Goal: Contribute content

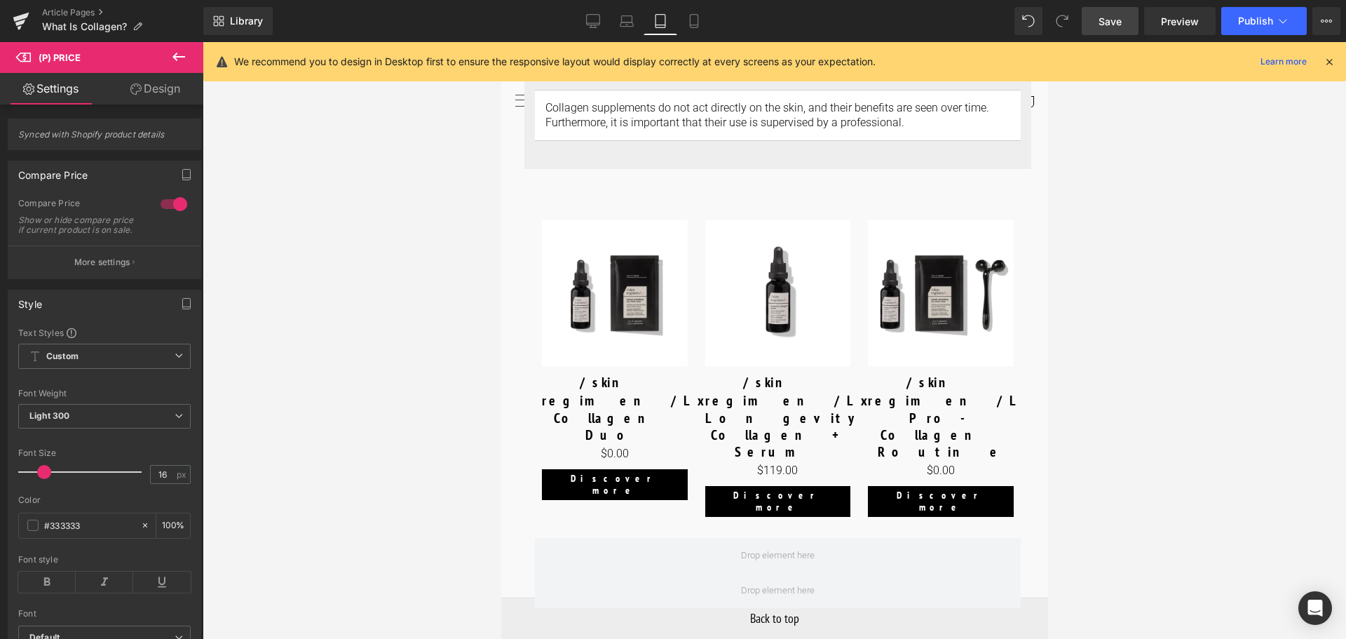
click at [1131, 18] on link "Save" at bounding box center [1110, 21] width 57 height 28
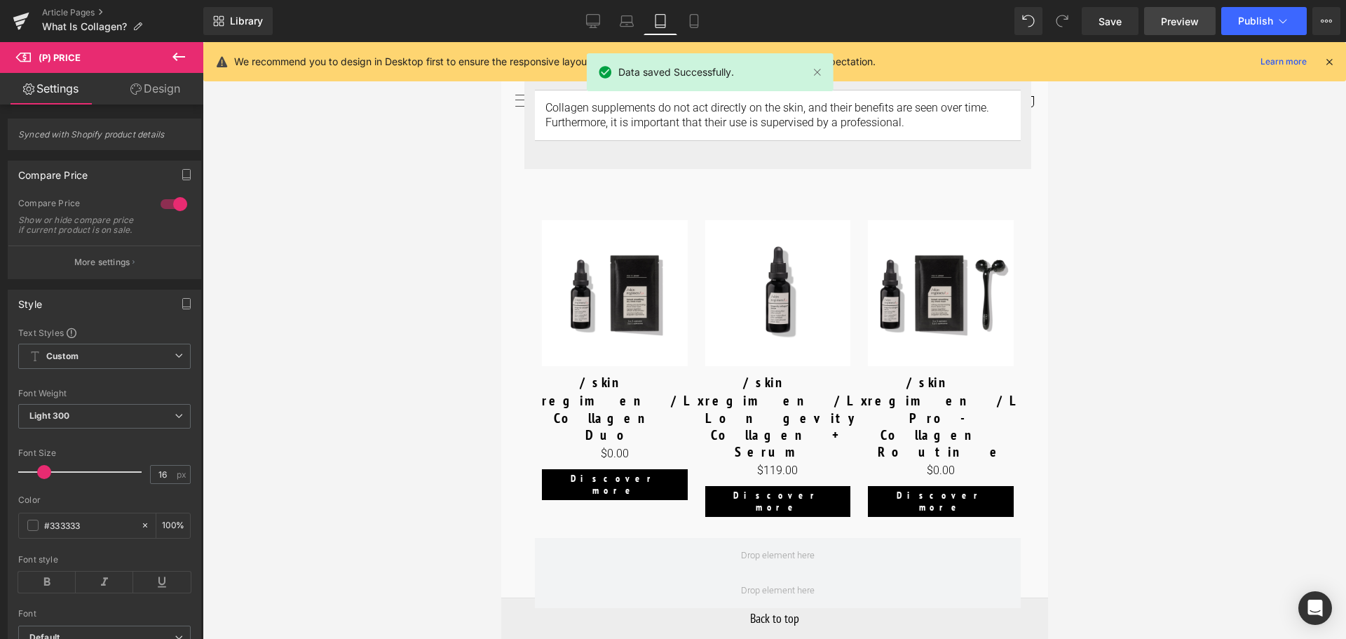
click at [1198, 26] on span "Preview" at bounding box center [1180, 21] width 38 height 15
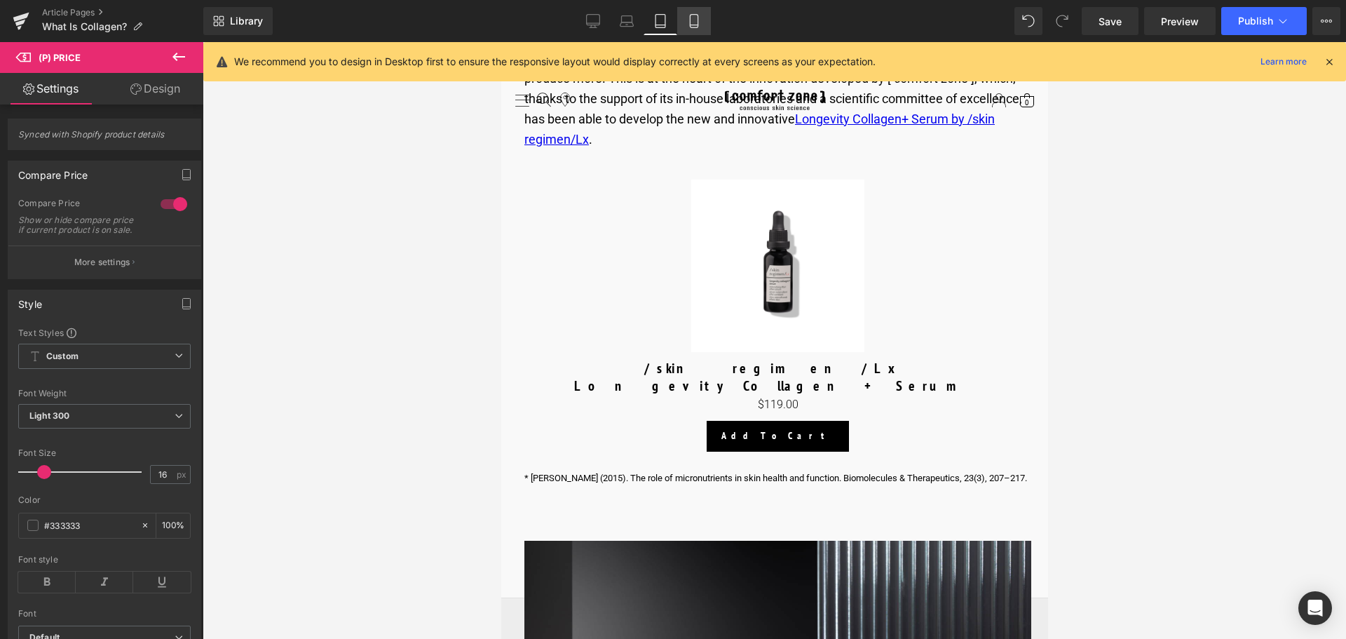
click at [694, 29] on link "Mobile" at bounding box center [694, 21] width 34 height 28
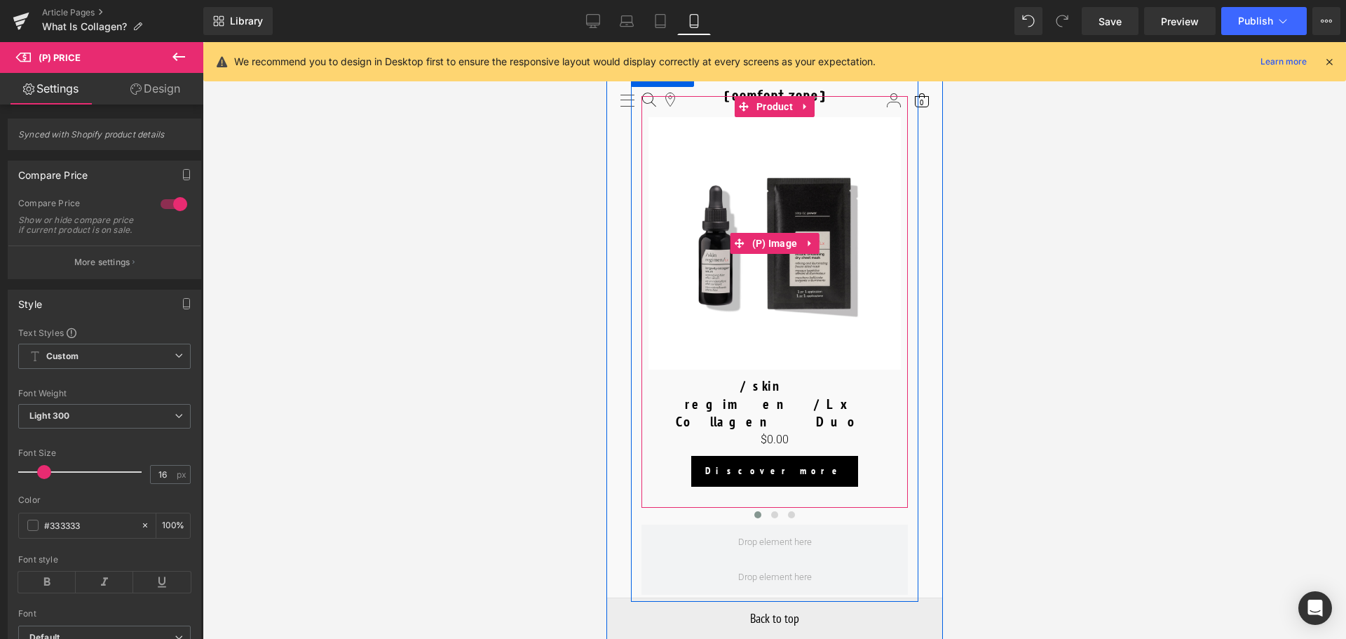
scroll to position [6410, 0]
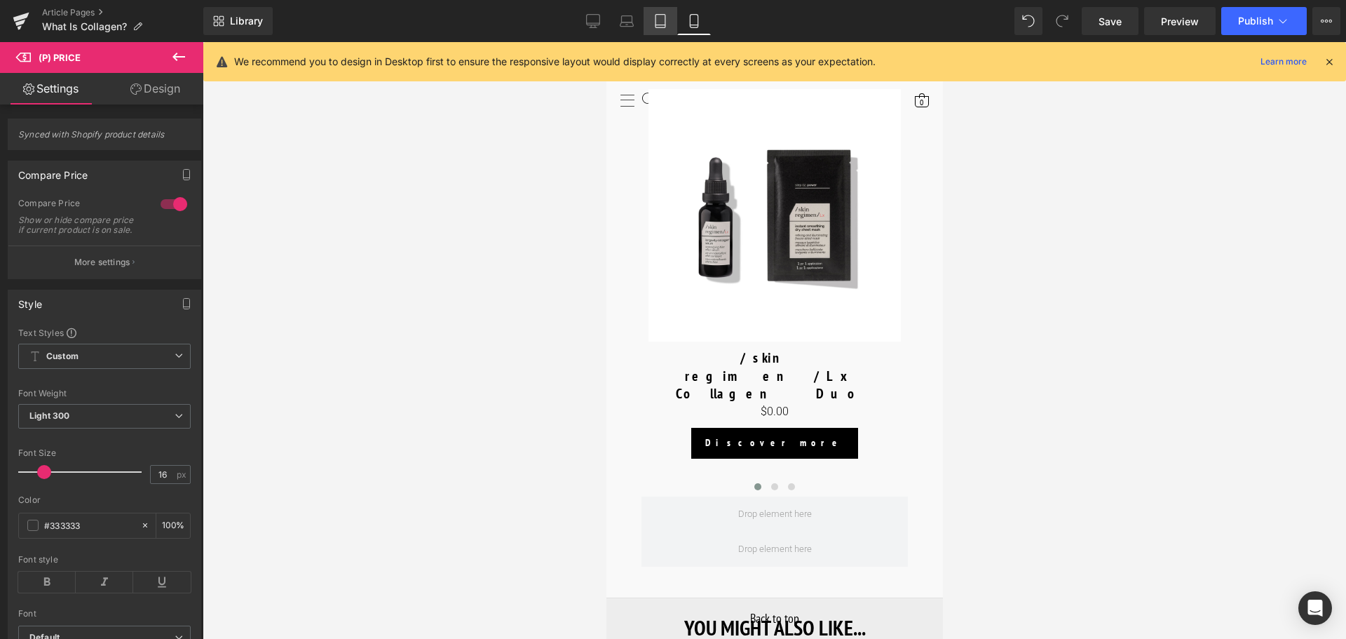
click at [668, 25] on link "Tablet" at bounding box center [661, 21] width 34 height 28
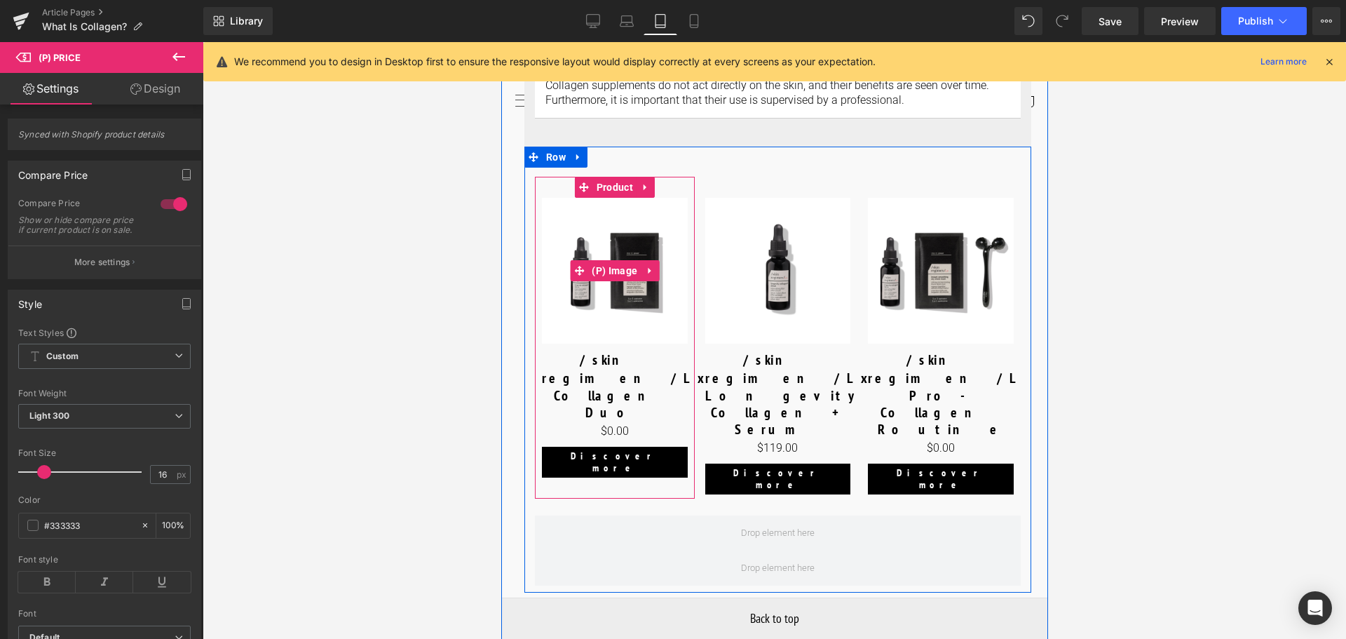
scroll to position [5740, 0]
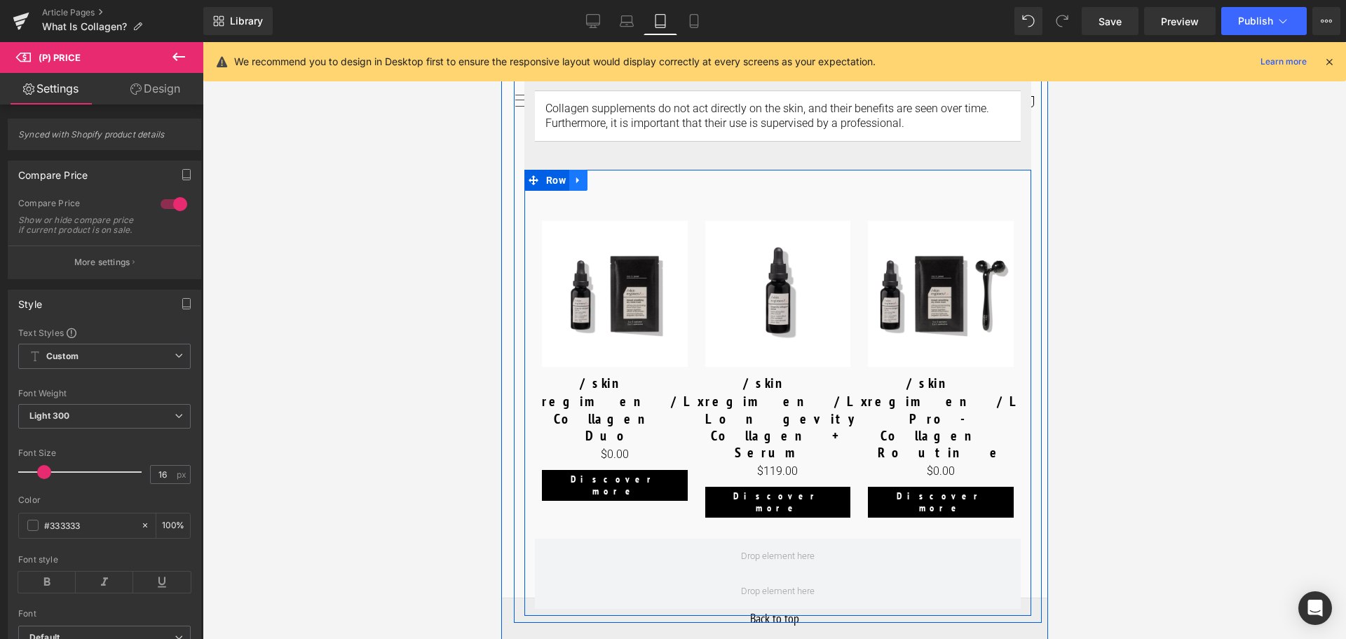
click at [579, 170] on link at bounding box center [578, 180] width 18 height 21
click at [558, 170] on span "Row" at bounding box center [555, 180] width 27 height 21
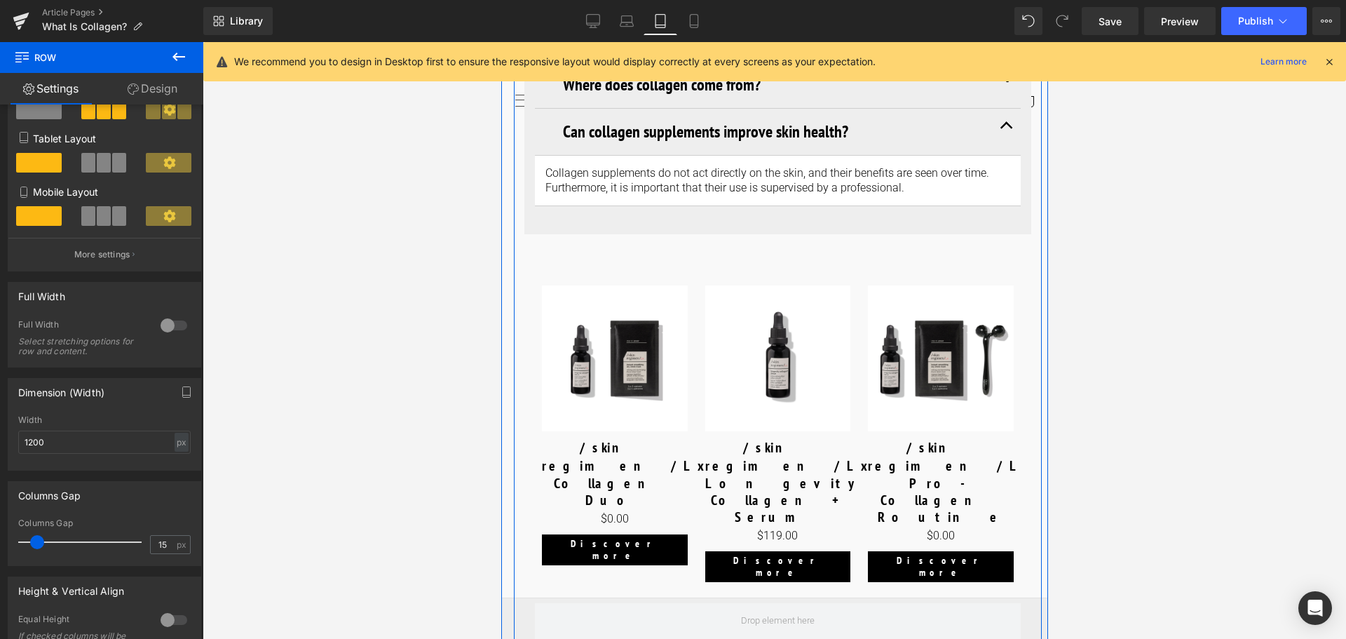
scroll to position [5670, 0]
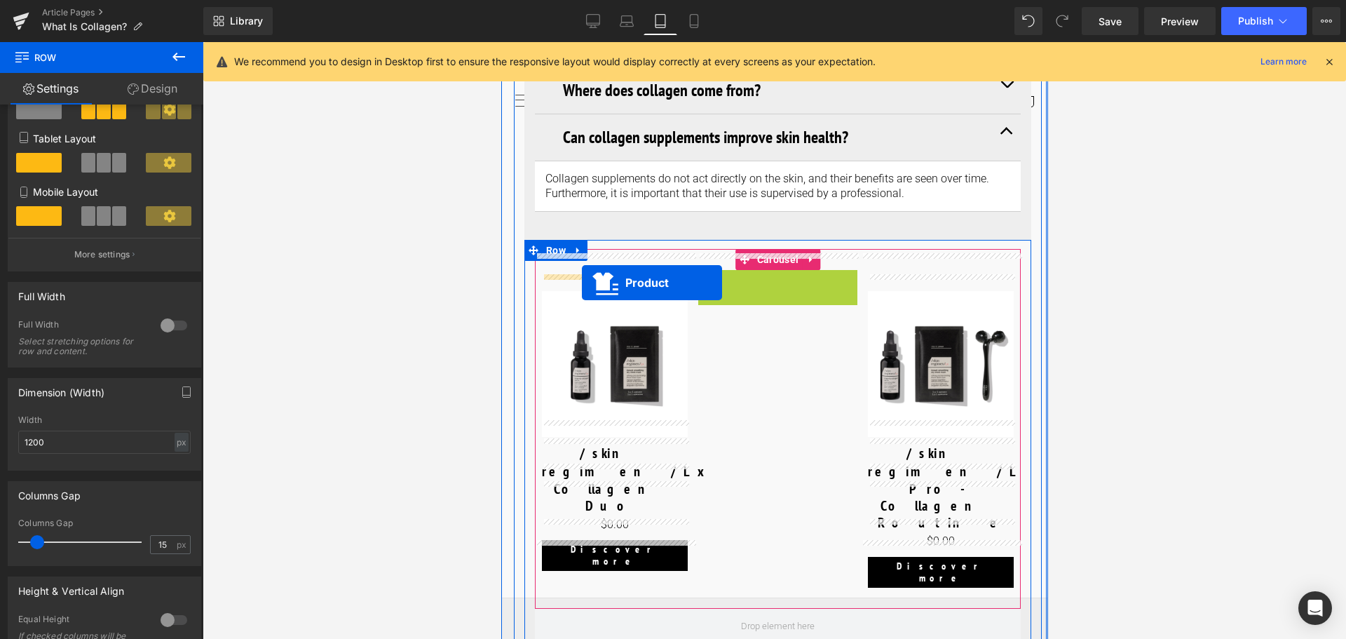
drag, startPoint x: 775, startPoint y: 268, endPoint x: 581, endPoint y: 283, distance: 194.1
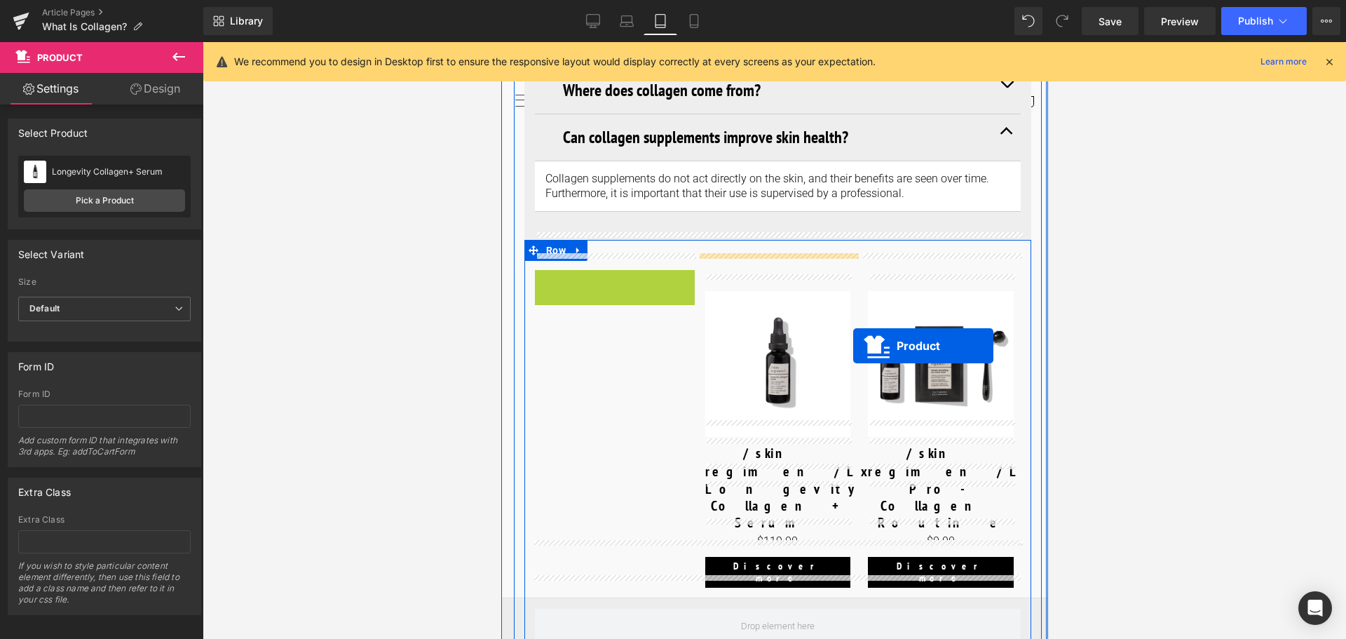
drag, startPoint x: 582, startPoint y: 268, endPoint x: 853, endPoint y: 346, distance: 281.7
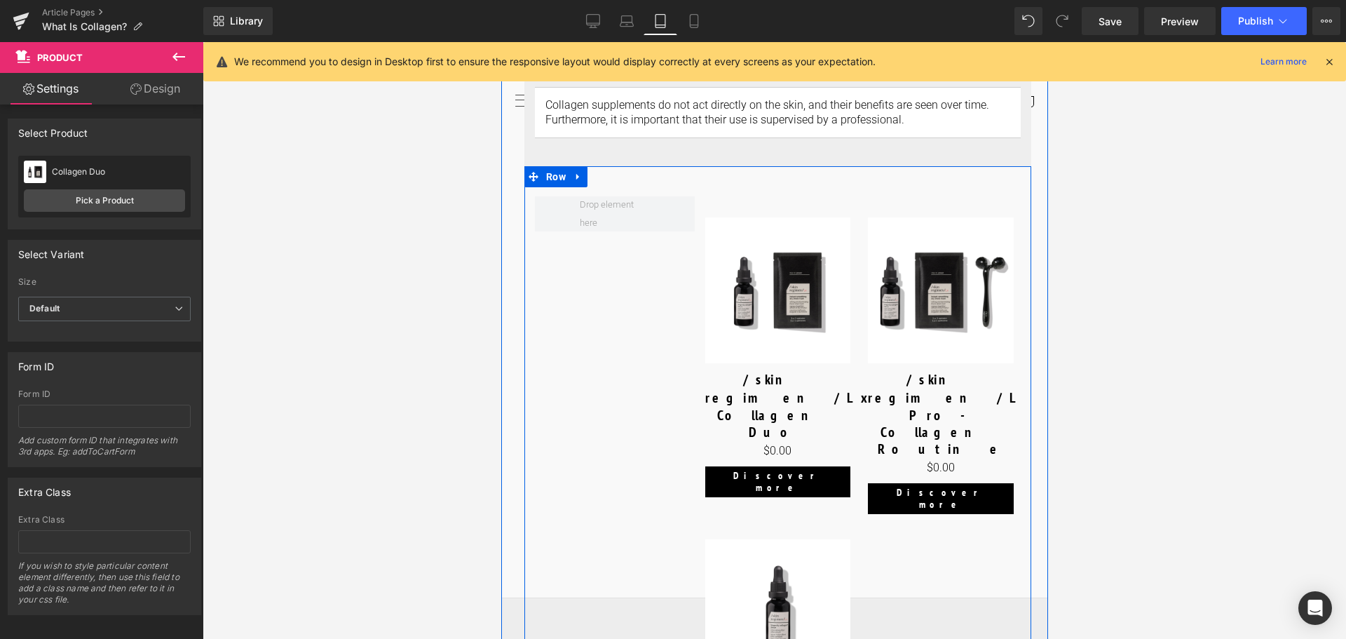
scroll to position [5740, 0]
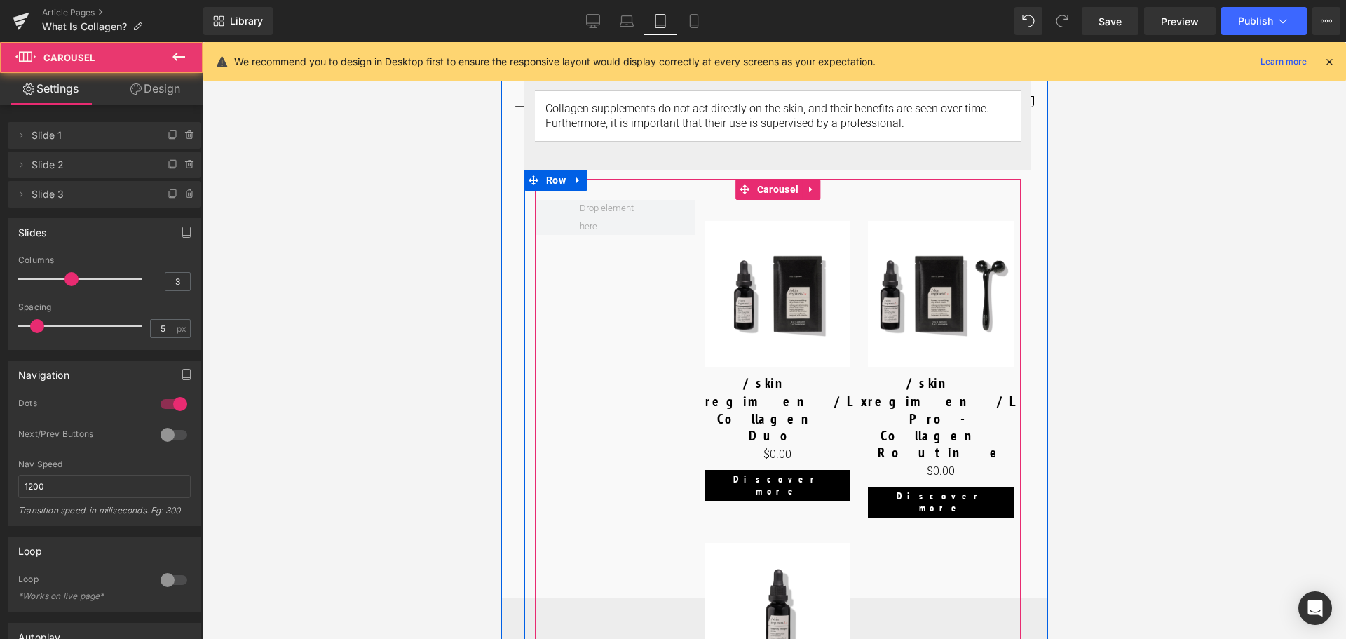
click at [901, 522] on div at bounding box center [779, 530] width 490 height 661
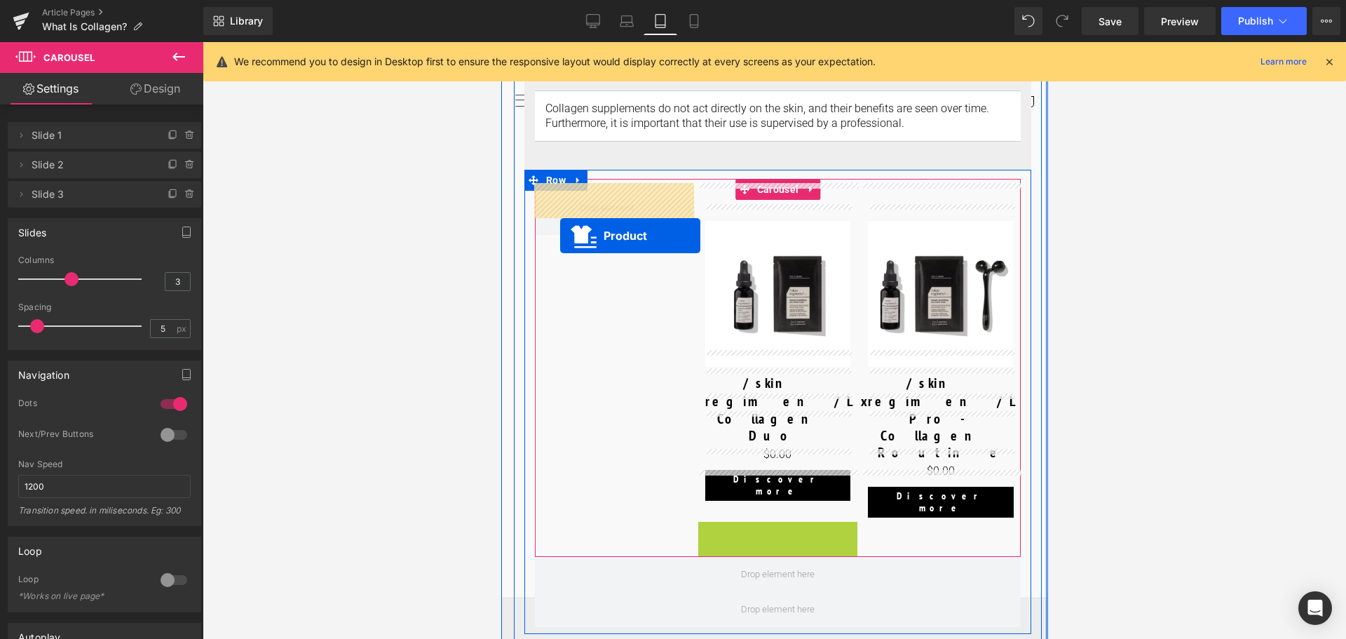
drag, startPoint x: 744, startPoint y: 486, endPoint x: 560, endPoint y: 236, distance: 311.0
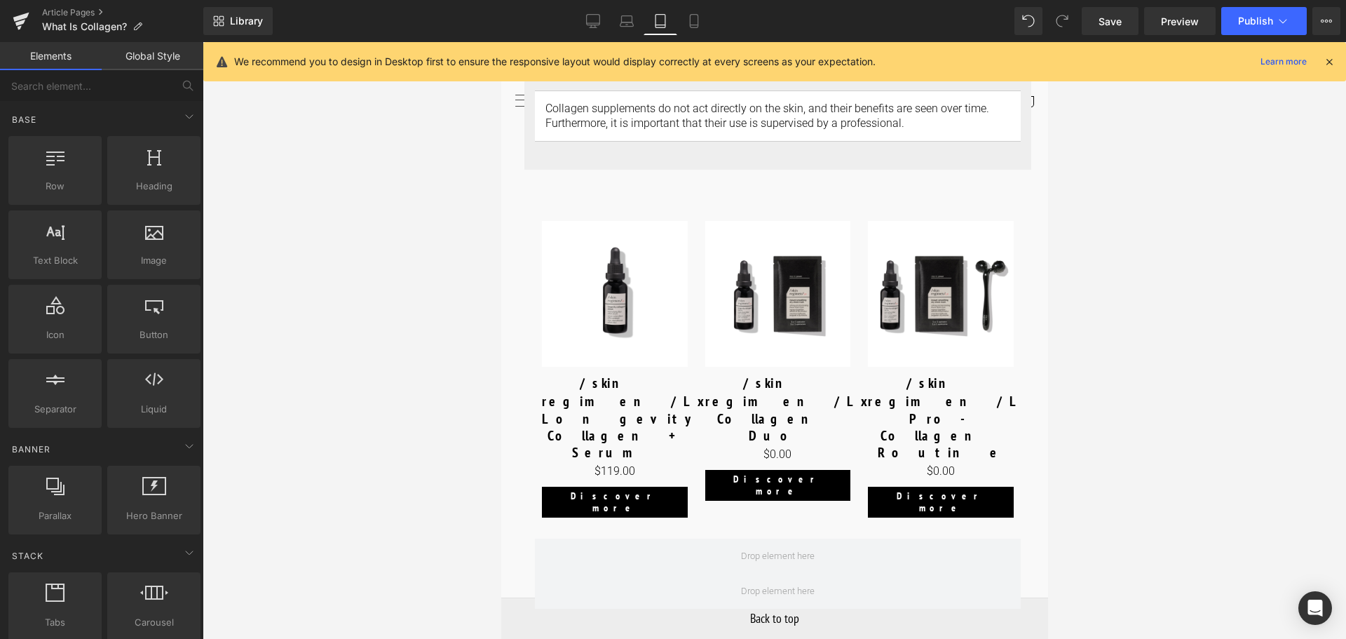
click at [1156, 357] on div at bounding box center [775, 340] width 1144 height 597
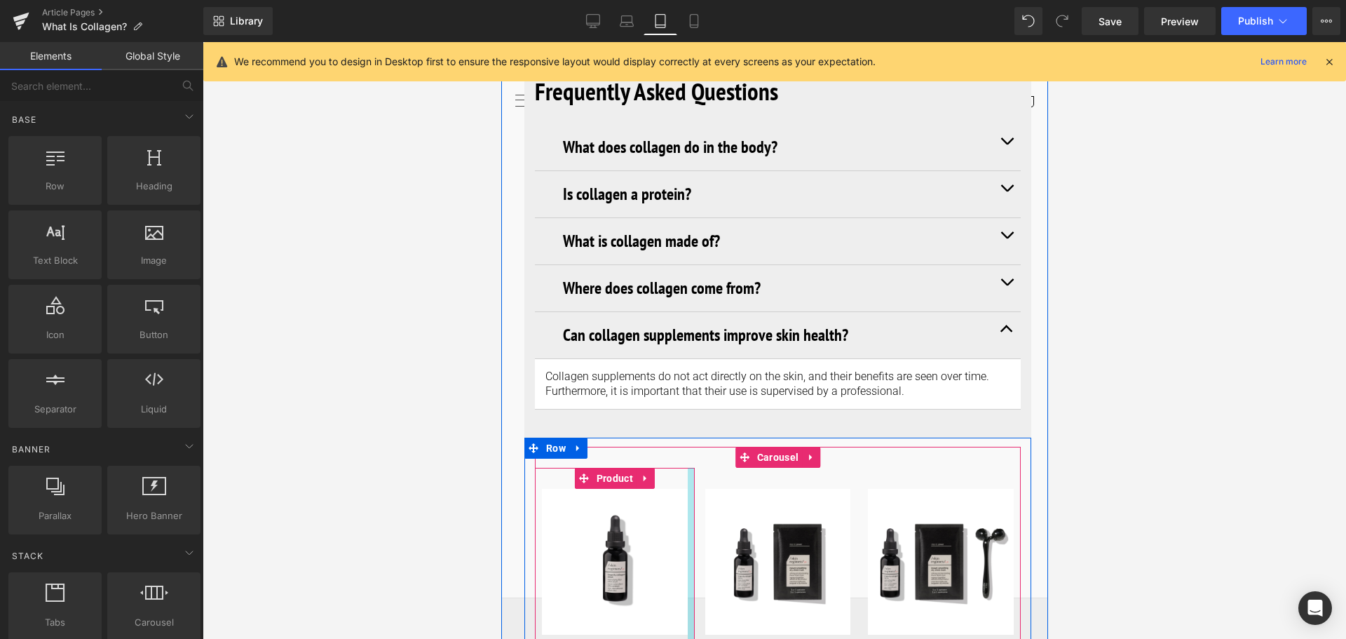
scroll to position [5459, 0]
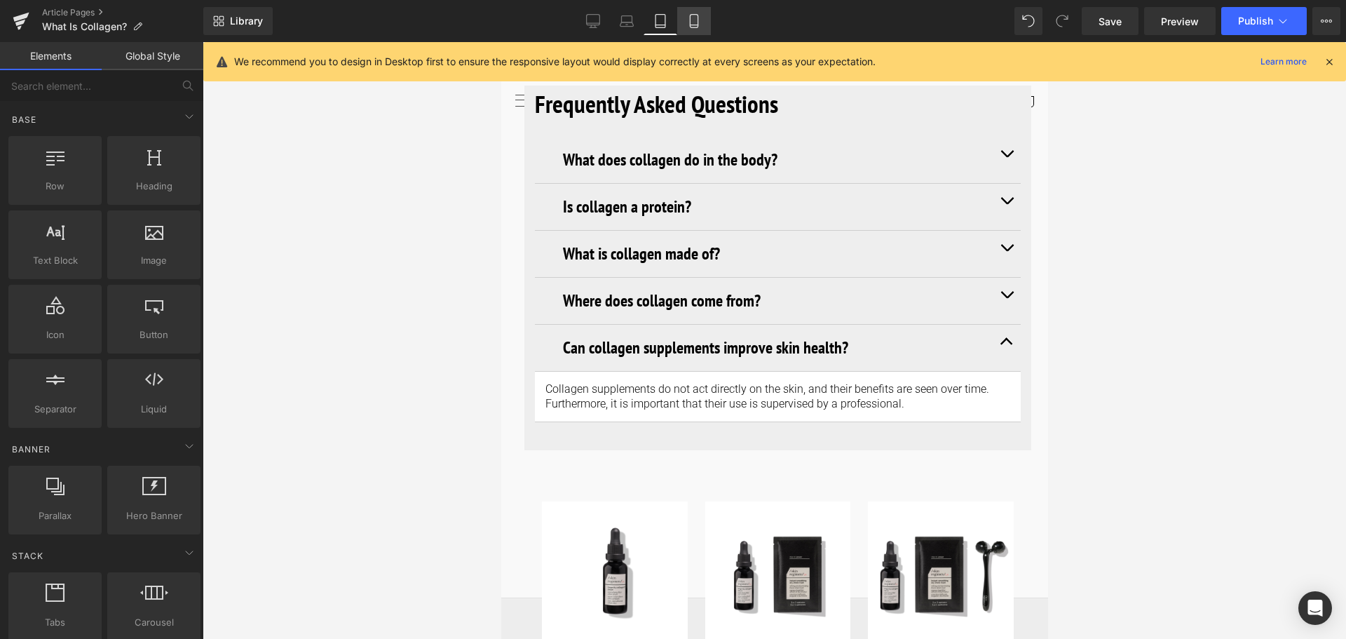
click at [702, 21] on link "Mobile" at bounding box center [694, 21] width 34 height 28
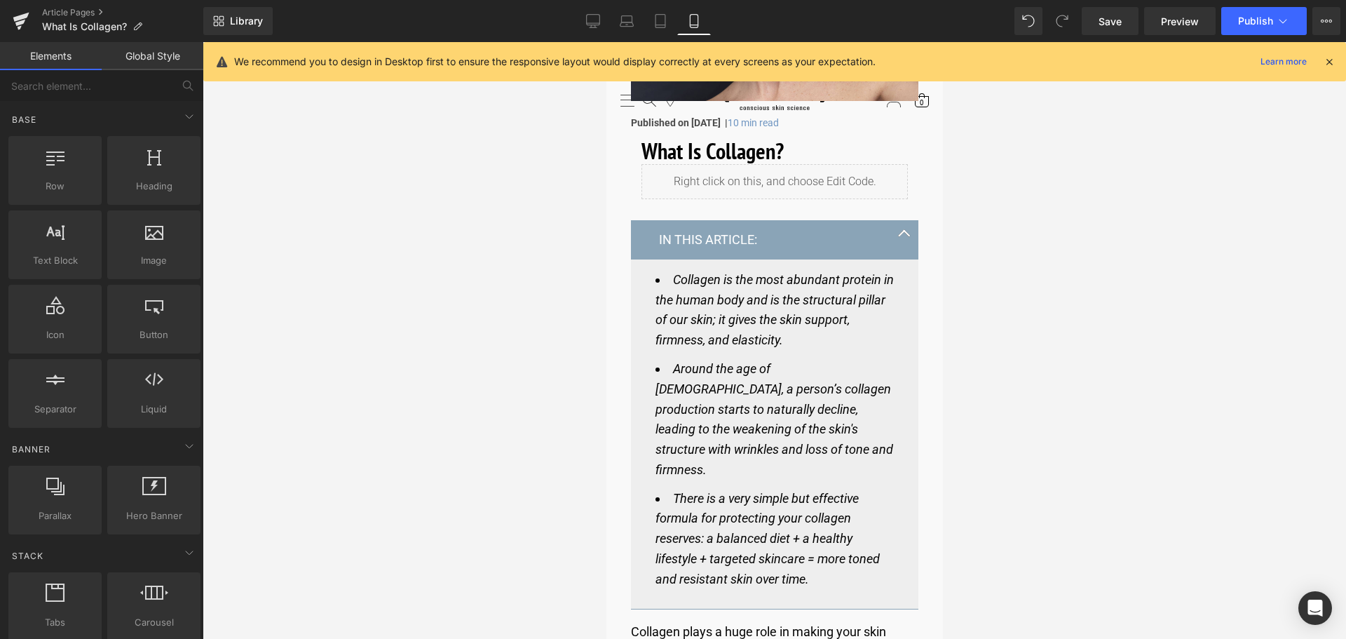
scroll to position [0, 0]
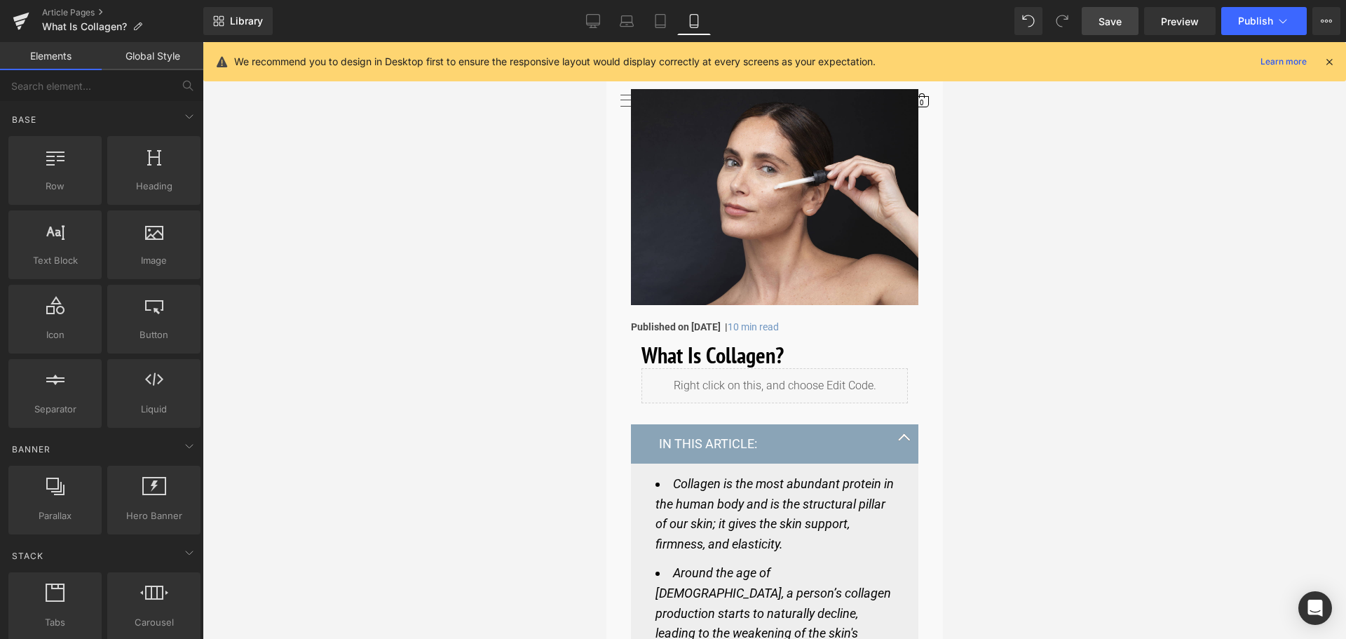
click at [1125, 25] on link "Save" at bounding box center [1110, 21] width 57 height 28
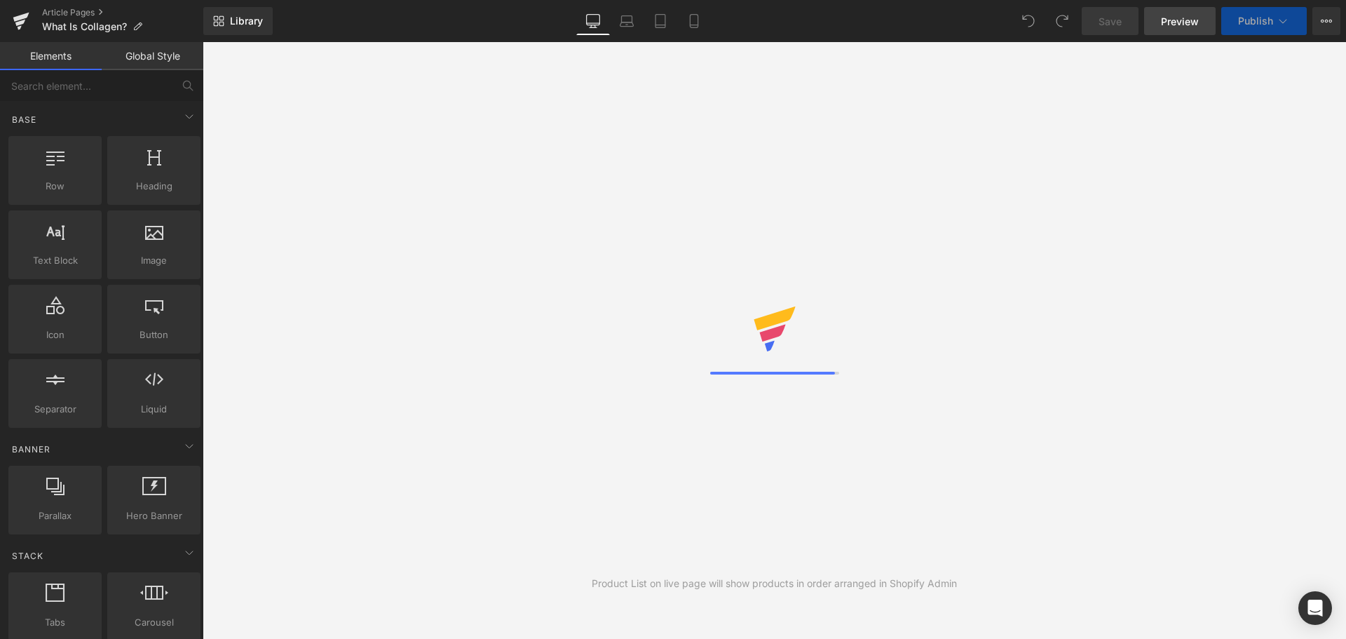
click at [1185, 22] on span "Preview" at bounding box center [1180, 21] width 38 height 15
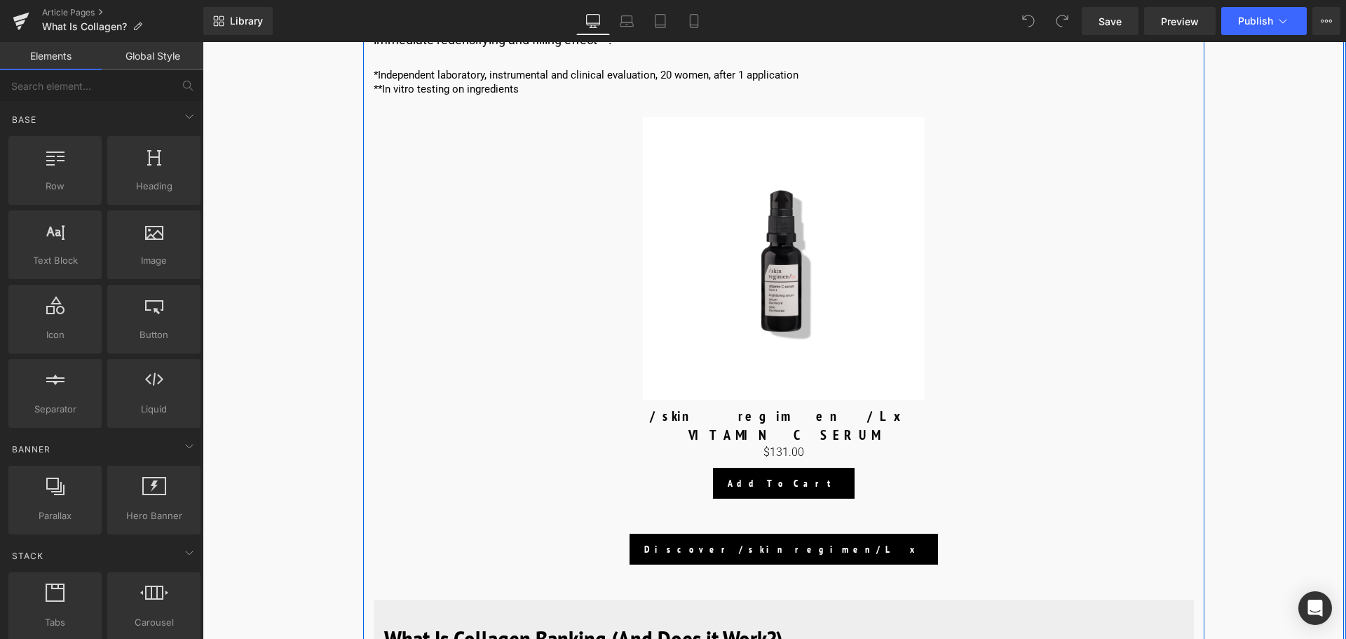
scroll to position [3717, 0]
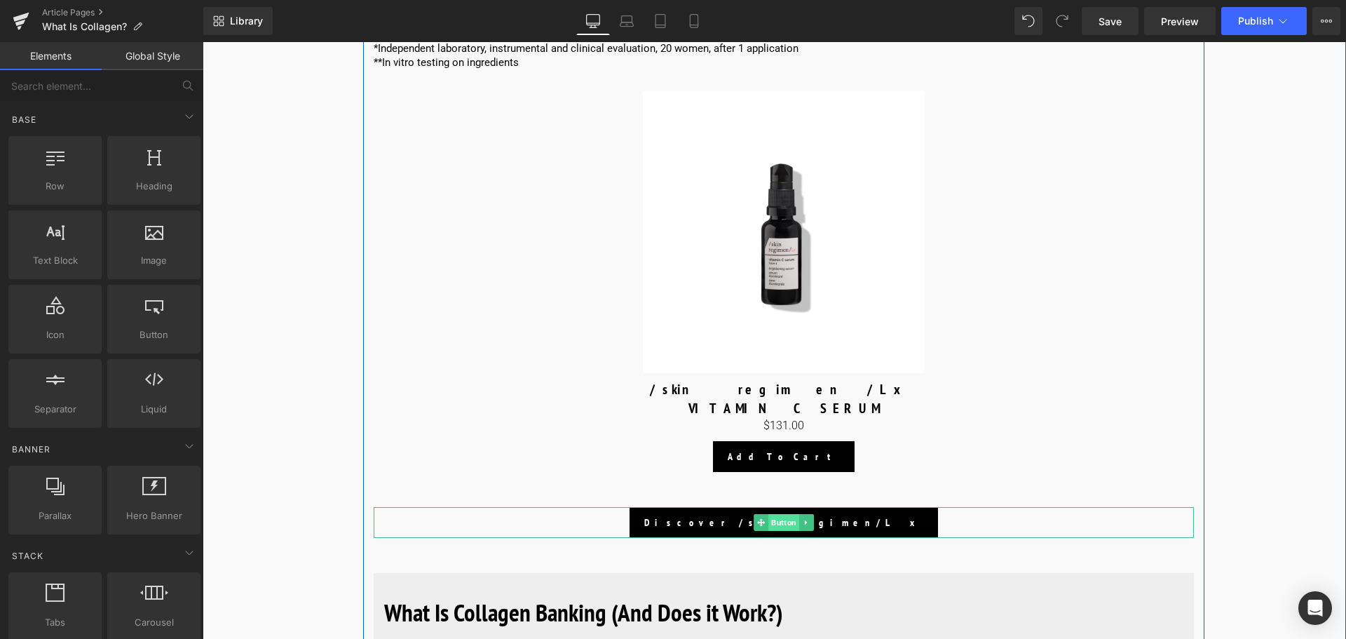
click at [775, 514] on span "Button" at bounding box center [784, 522] width 31 height 17
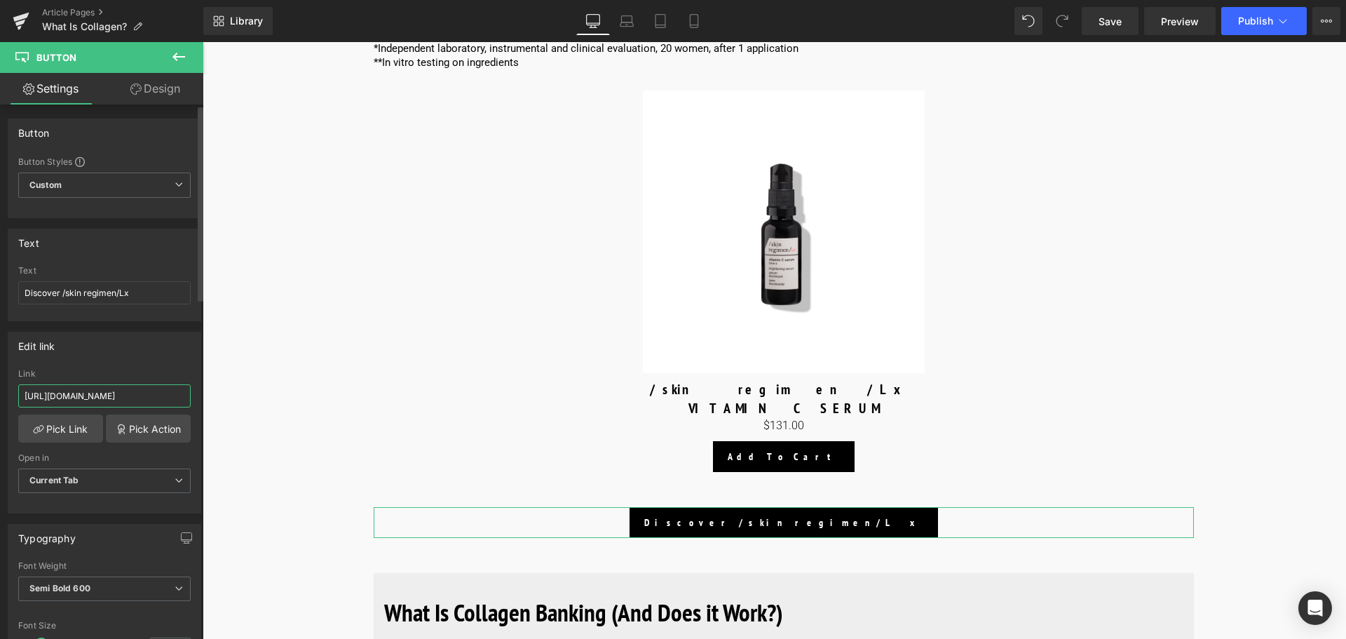
click at [74, 397] on input "https://world.comfortzoneskin.com/pages/skin-regimen-lx" at bounding box center [104, 395] width 173 height 23
type input "https://us.comfortzoneskin.com/pages/skin-regimen-lx"
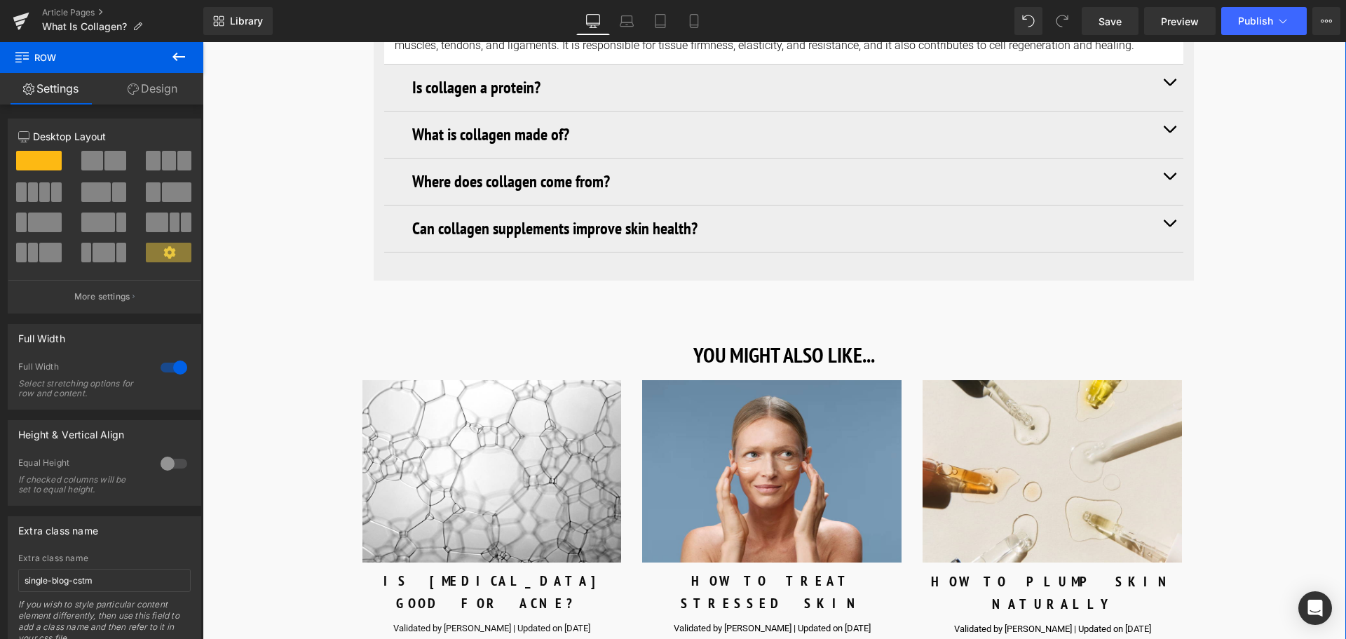
scroll to position [5049, 0]
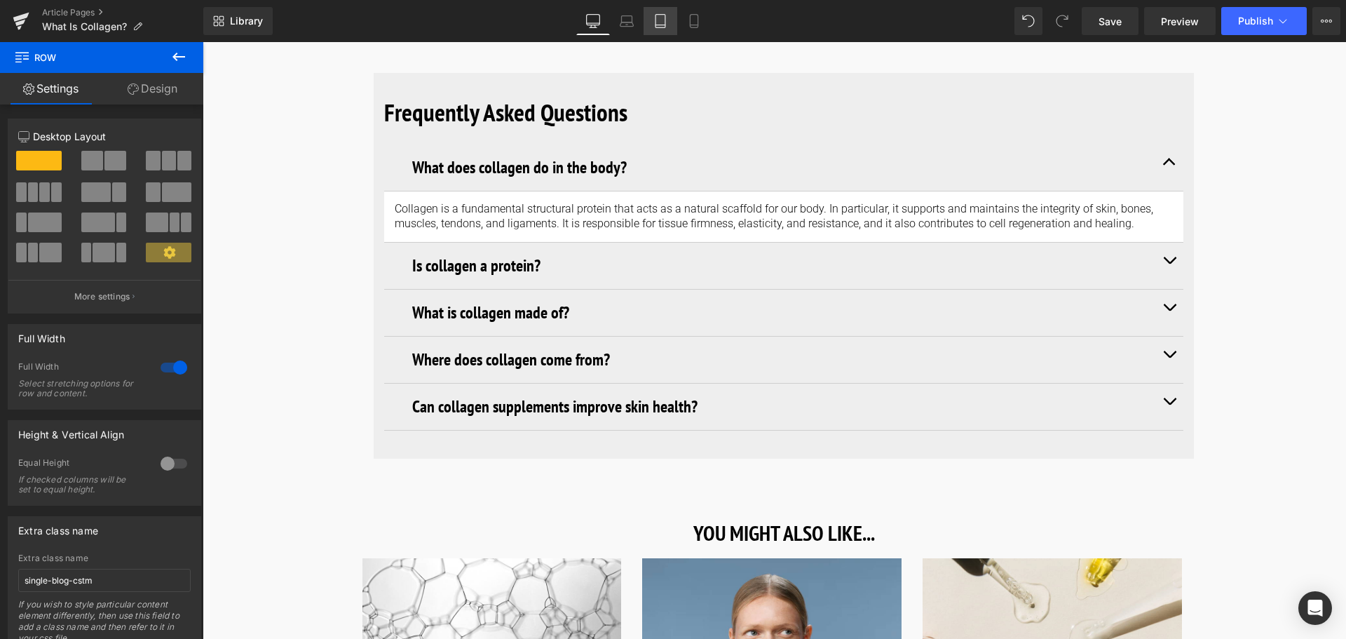
click at [658, 32] on link "Tablet" at bounding box center [661, 21] width 34 height 28
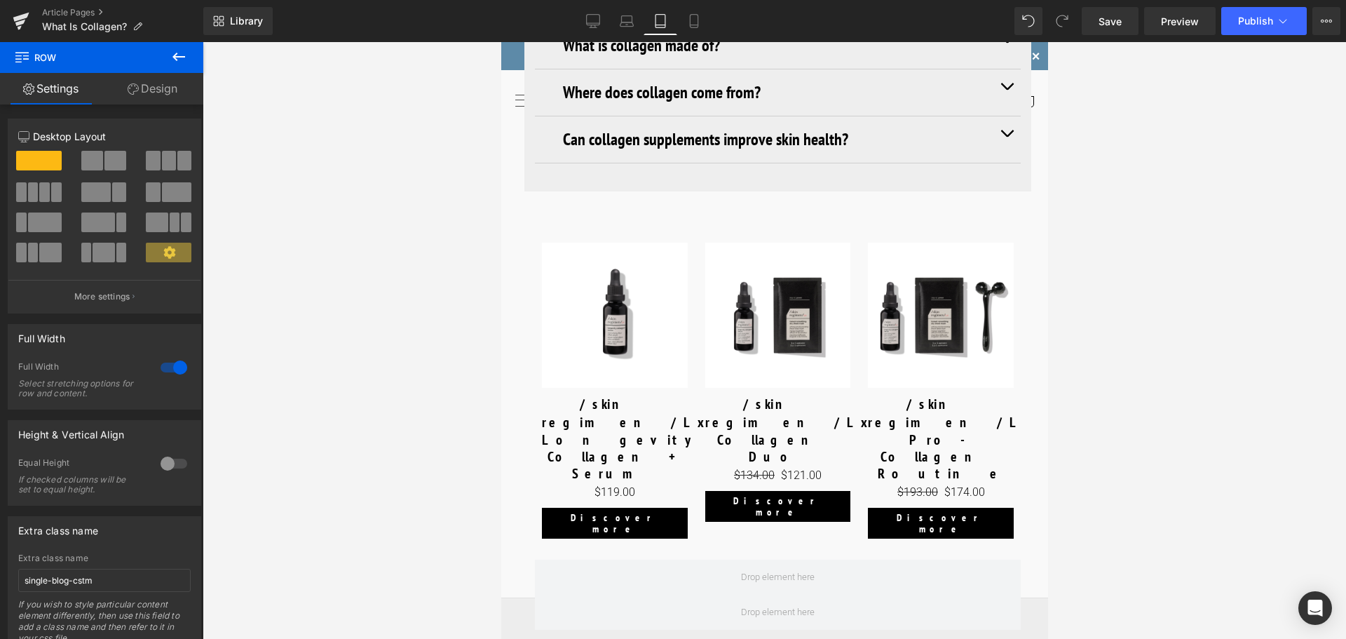
scroll to position [5540, 0]
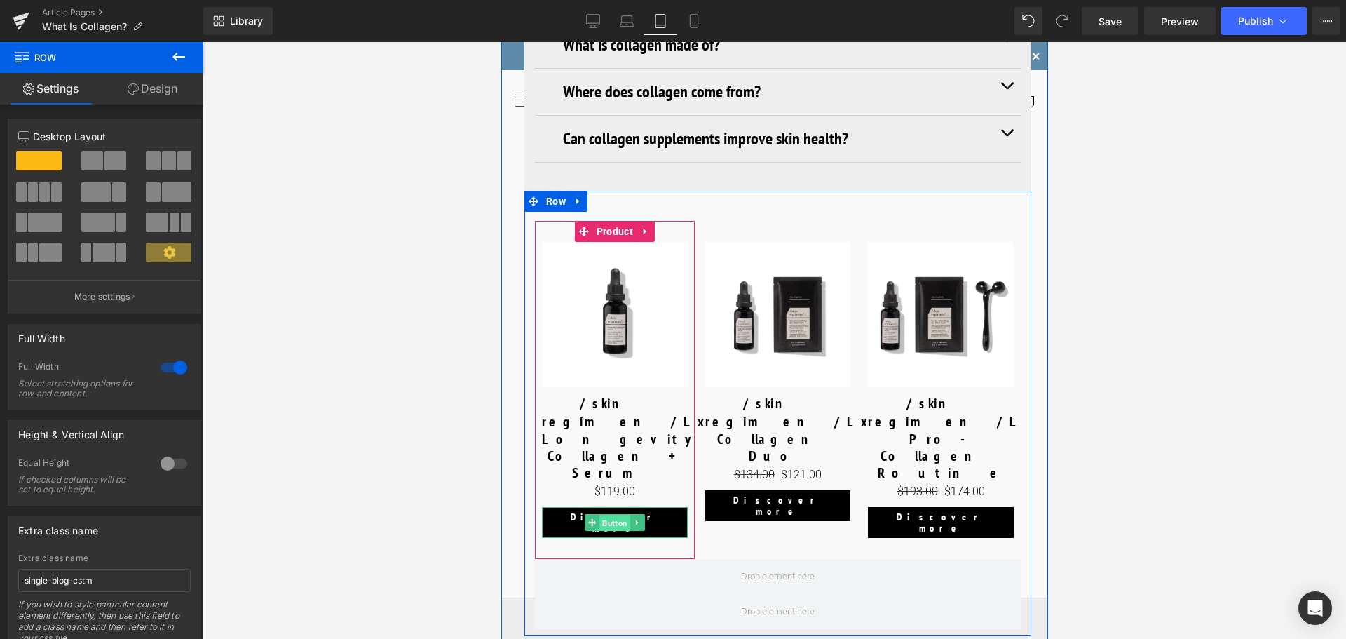
click at [618, 515] on span "Button" at bounding box center [614, 523] width 31 height 17
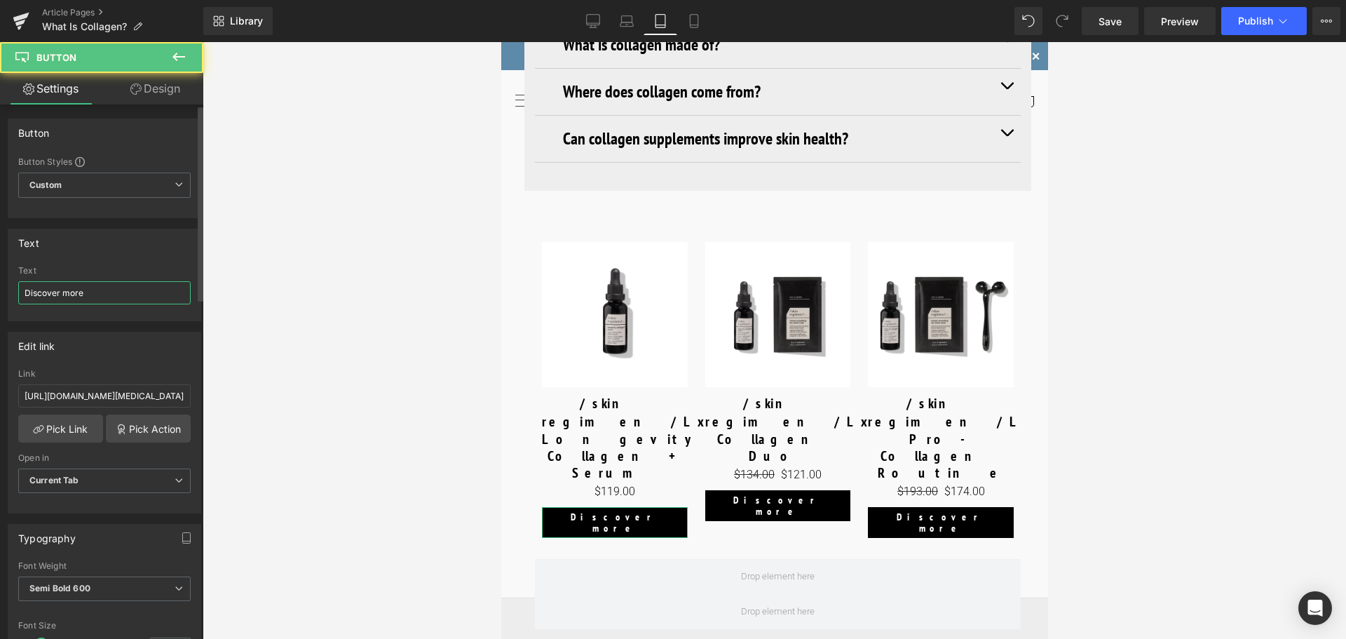
click at [97, 295] on input "Discover more" at bounding box center [104, 292] width 173 height 23
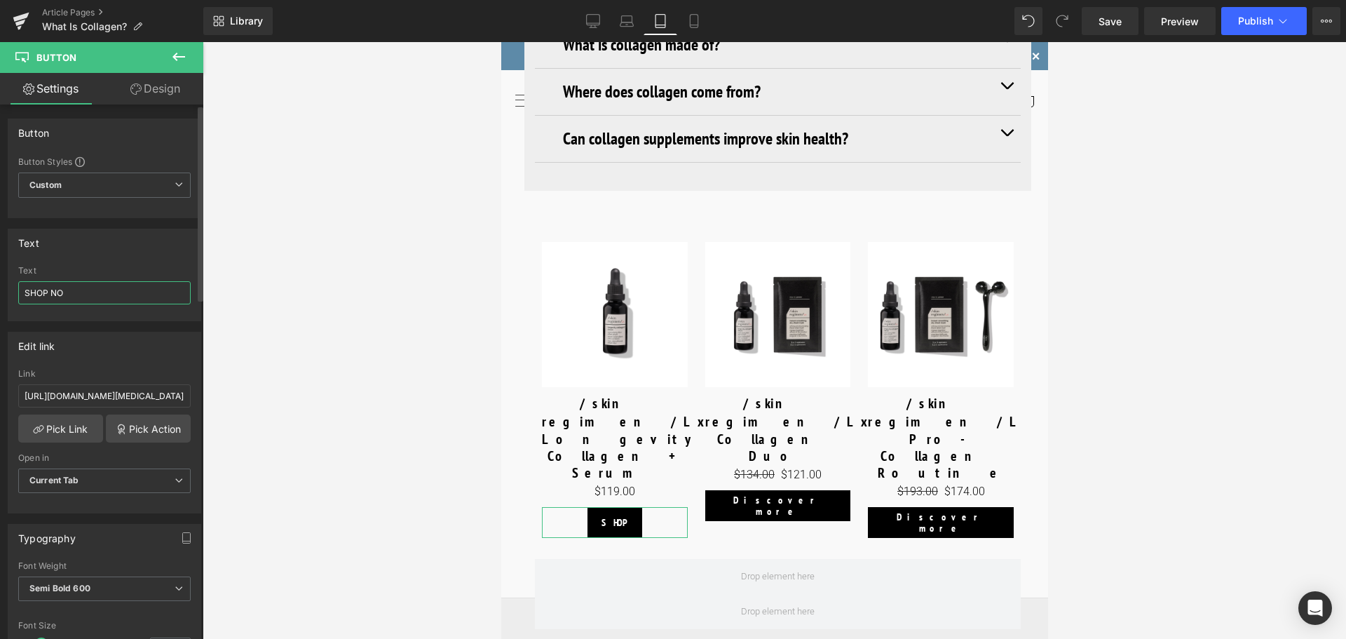
type input "SHOP NOW"
click at [92, 297] on input "SHOP NOW" at bounding box center [104, 292] width 173 height 23
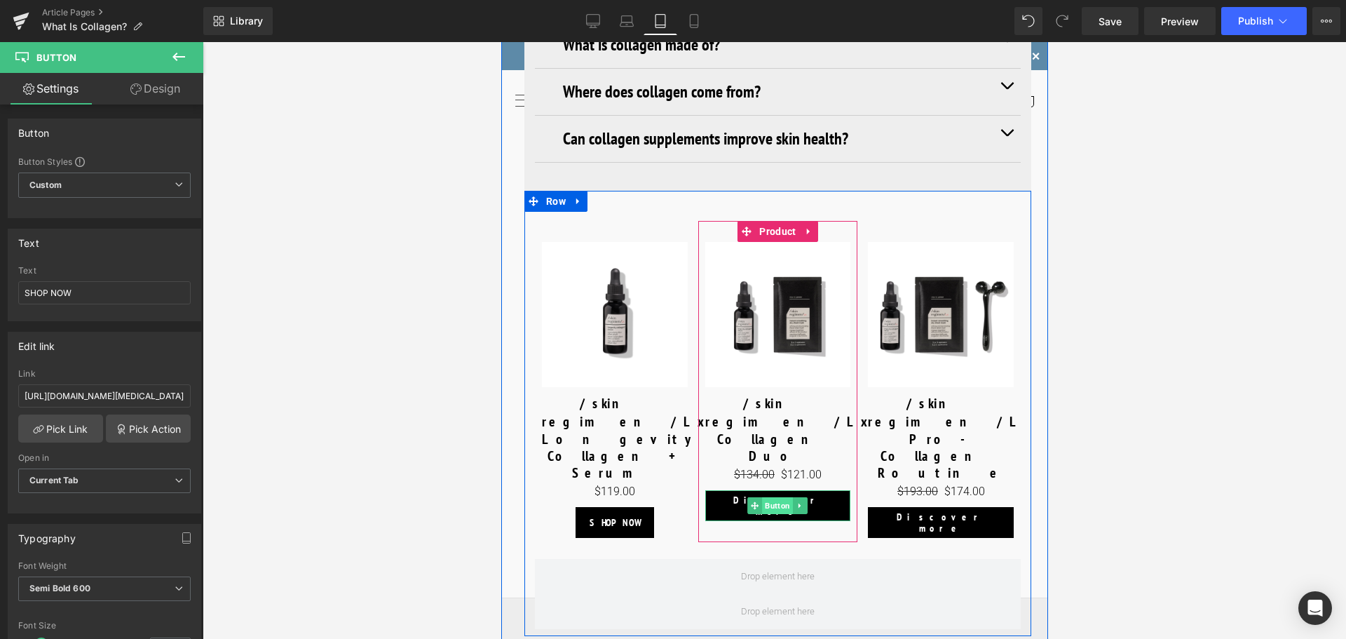
click at [769, 497] on span "Button" at bounding box center [777, 505] width 31 height 17
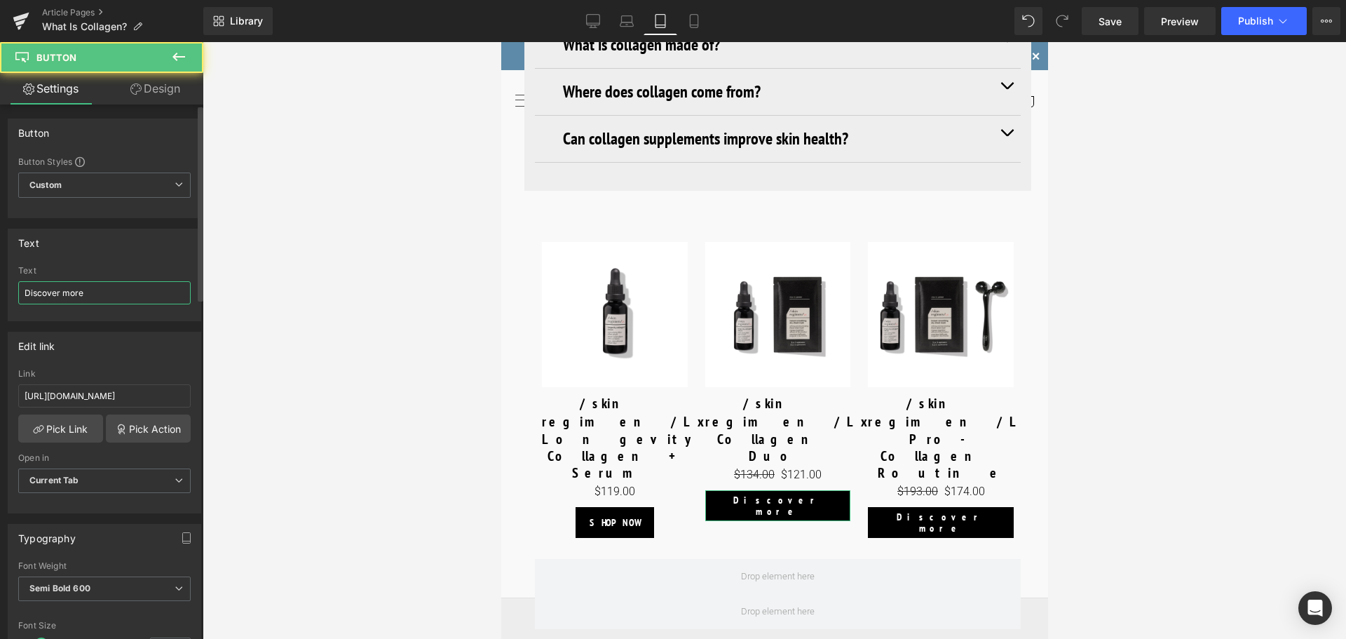
click at [95, 295] on input "Discover more" at bounding box center [104, 292] width 173 height 23
paste input "SHOP NOW"
type input "SHOP NOW"
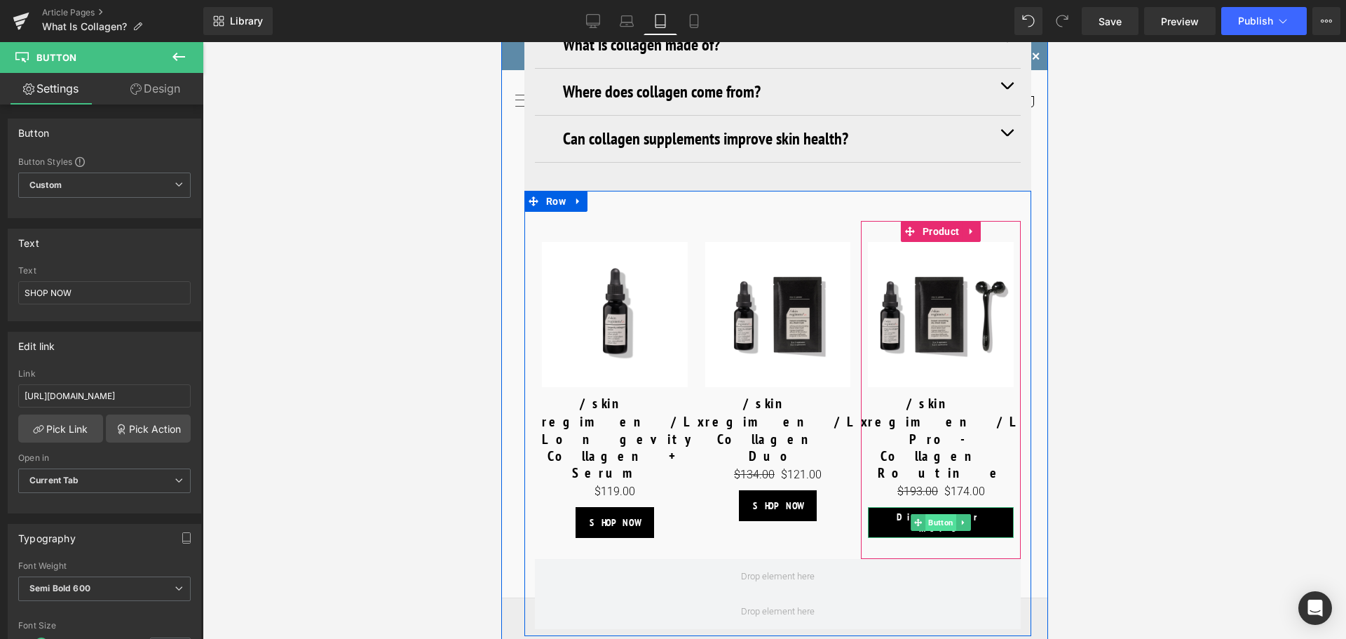
click at [938, 514] on span "Button" at bounding box center [940, 522] width 31 height 17
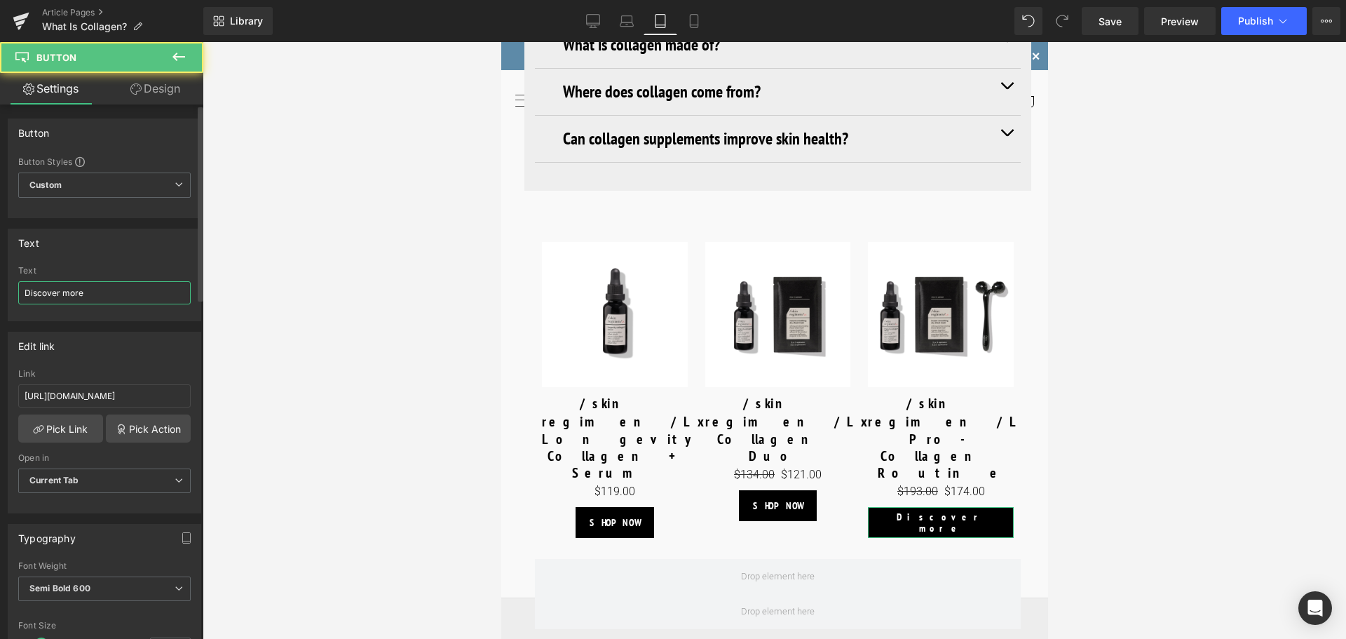
click at [83, 299] on input "Discover more" at bounding box center [104, 292] width 173 height 23
paste input "SHOP NOW"
type input "SHOP NOW"
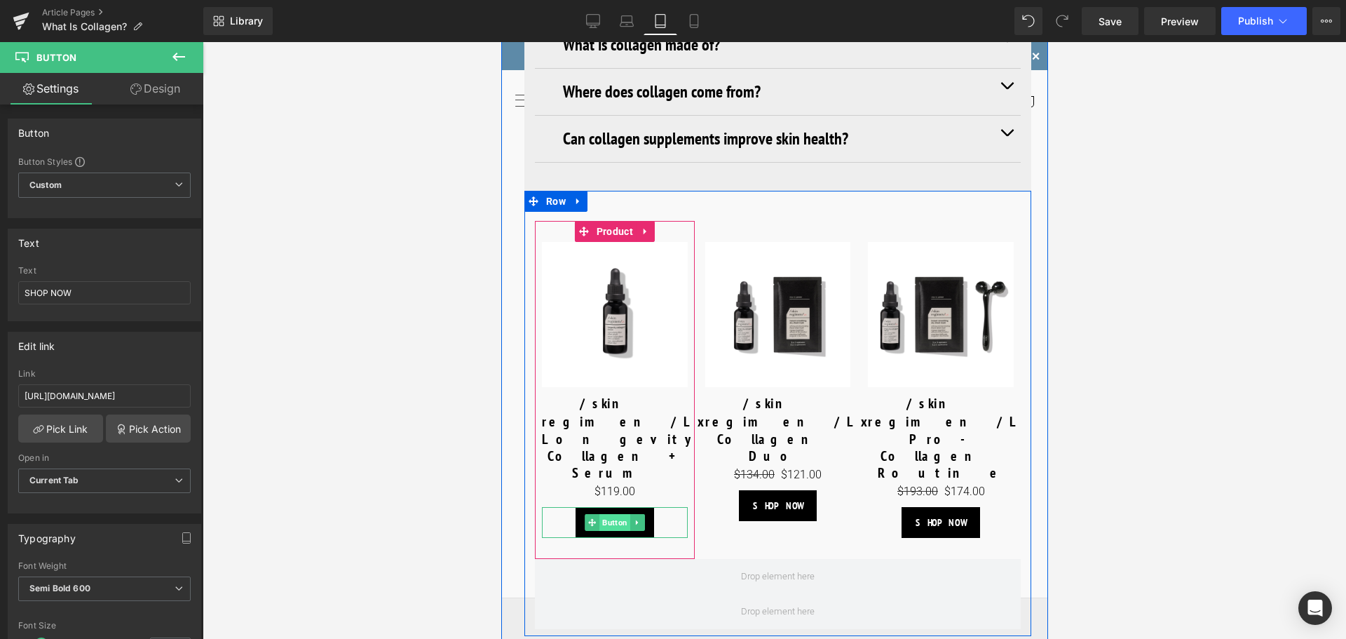
click at [610, 514] on span "Button" at bounding box center [614, 522] width 31 height 17
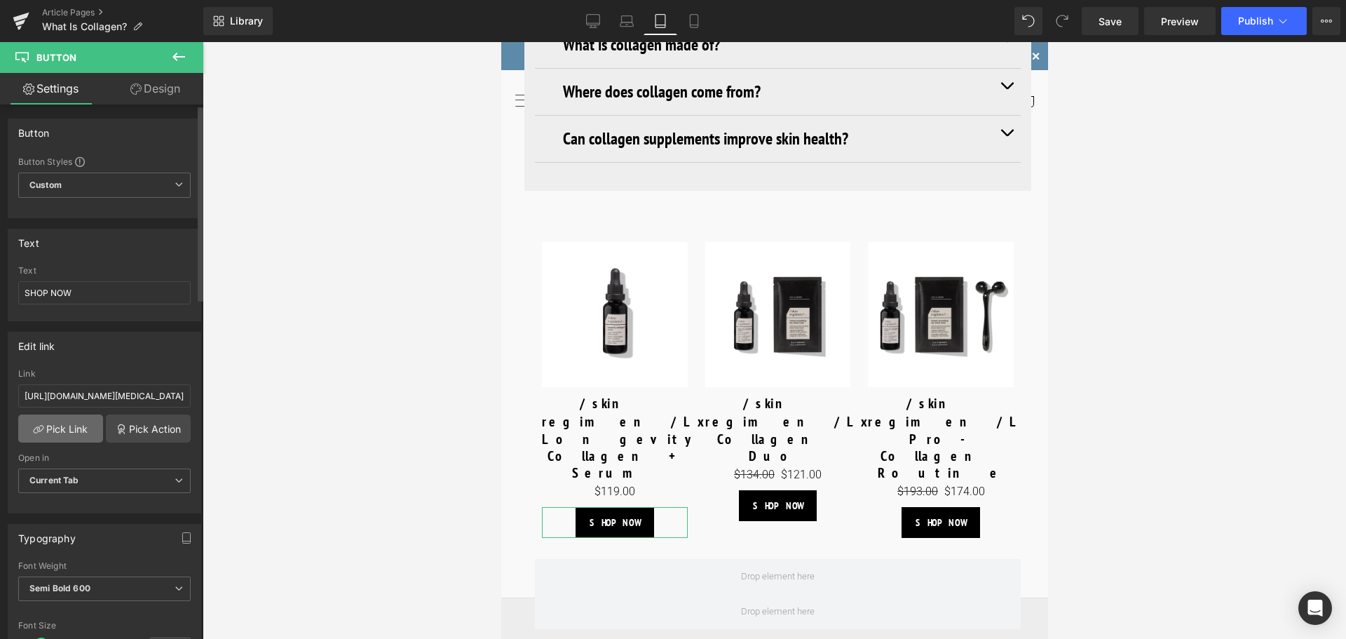
click at [78, 426] on link "Pick Link" at bounding box center [60, 428] width 85 height 28
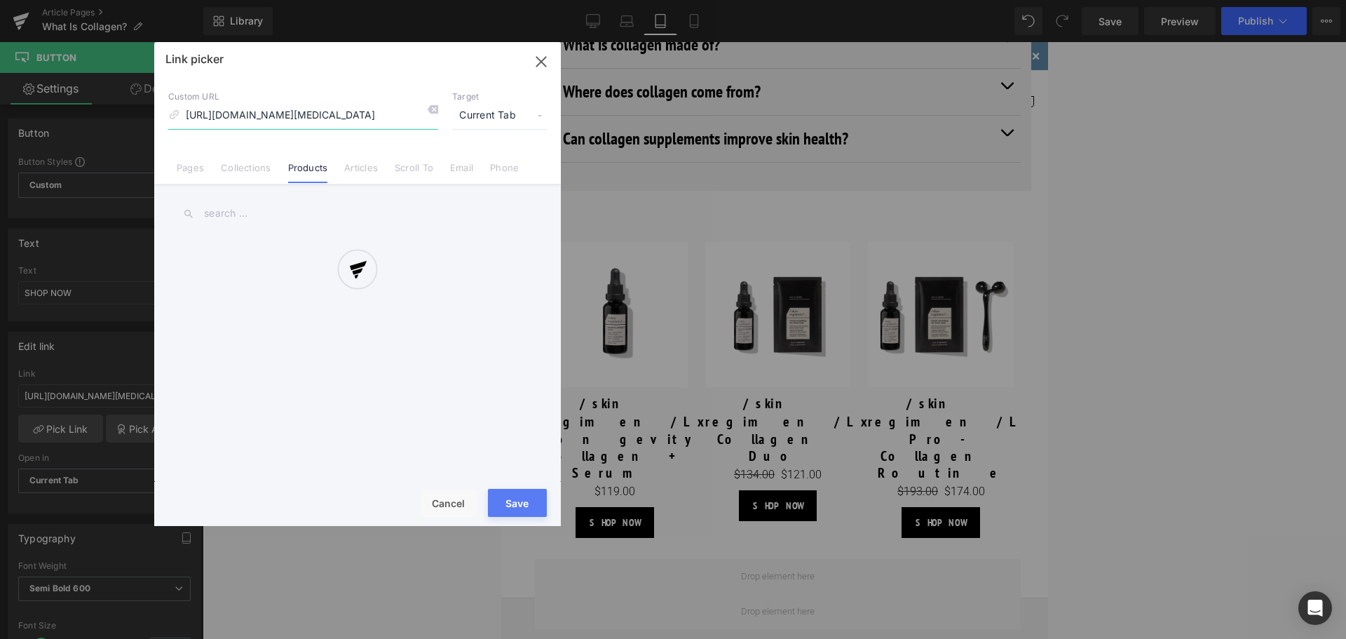
scroll to position [0, 120]
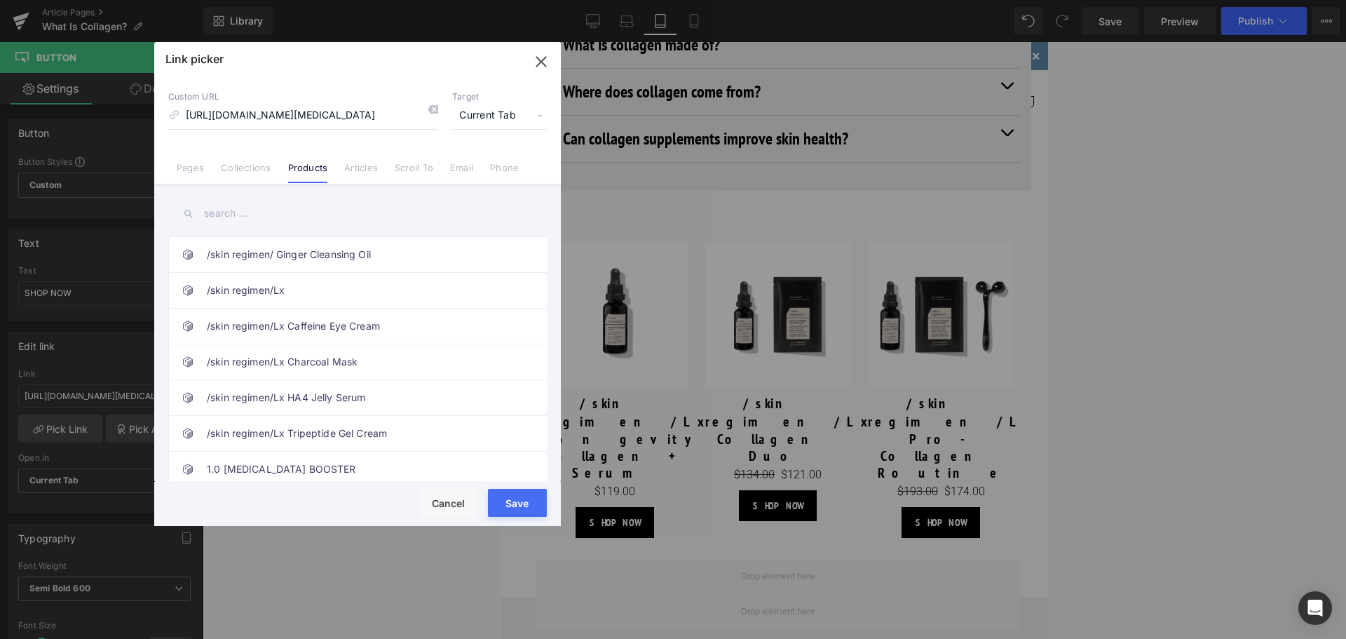
click at [349, 216] on input "text" at bounding box center [357, 214] width 379 height 32
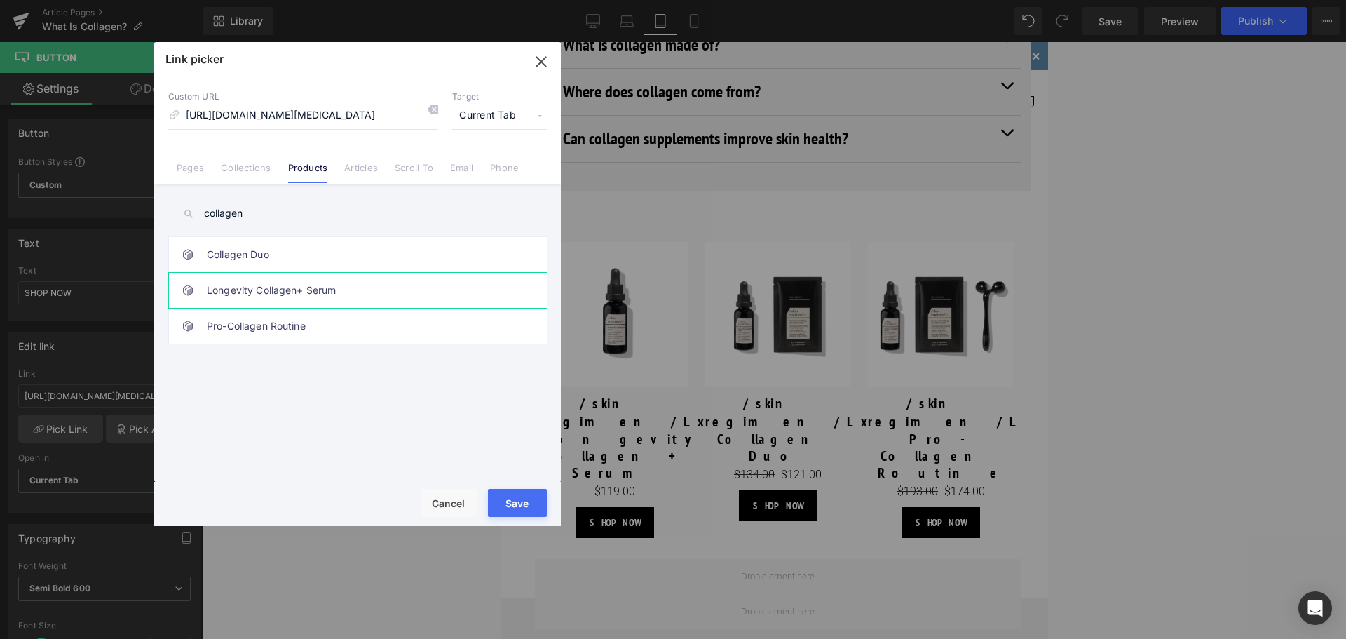
type input "collagen"
click at [320, 283] on link "Longevity Collagen+ Serum" at bounding box center [361, 290] width 309 height 35
click at [527, 490] on button "Save" at bounding box center [517, 503] width 59 height 28
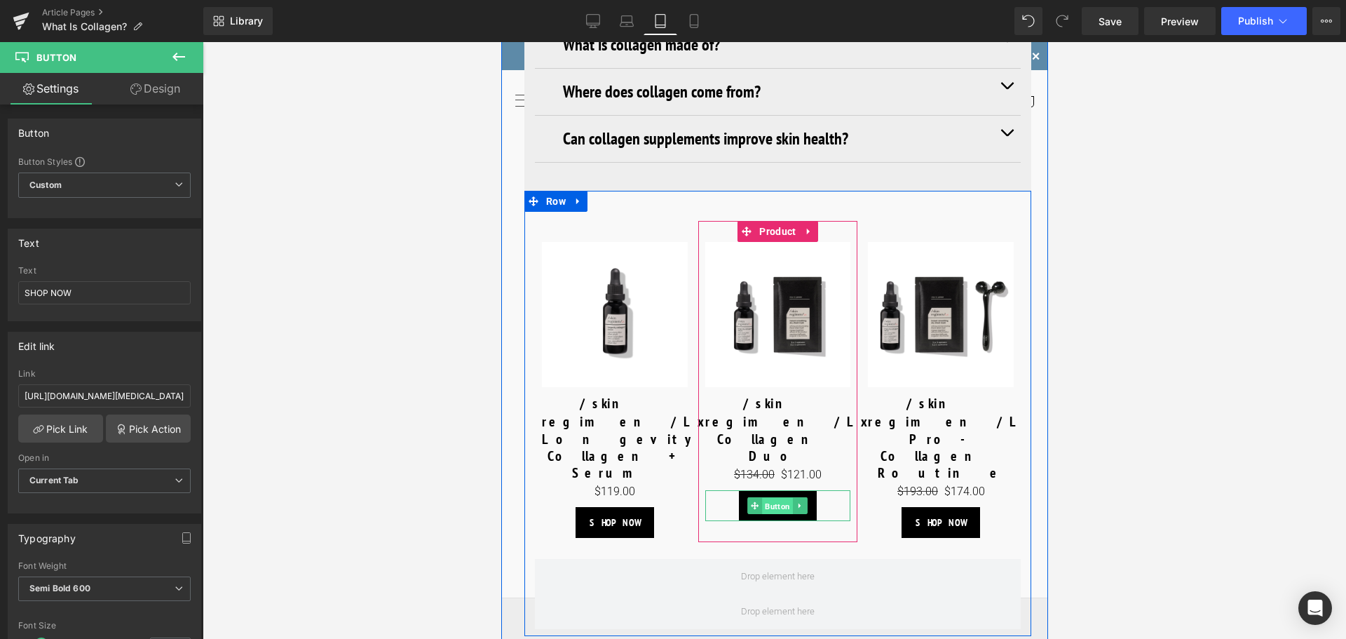
click at [776, 498] on span "Button" at bounding box center [777, 506] width 31 height 17
click at [776, 497] on span "Button" at bounding box center [777, 505] width 31 height 17
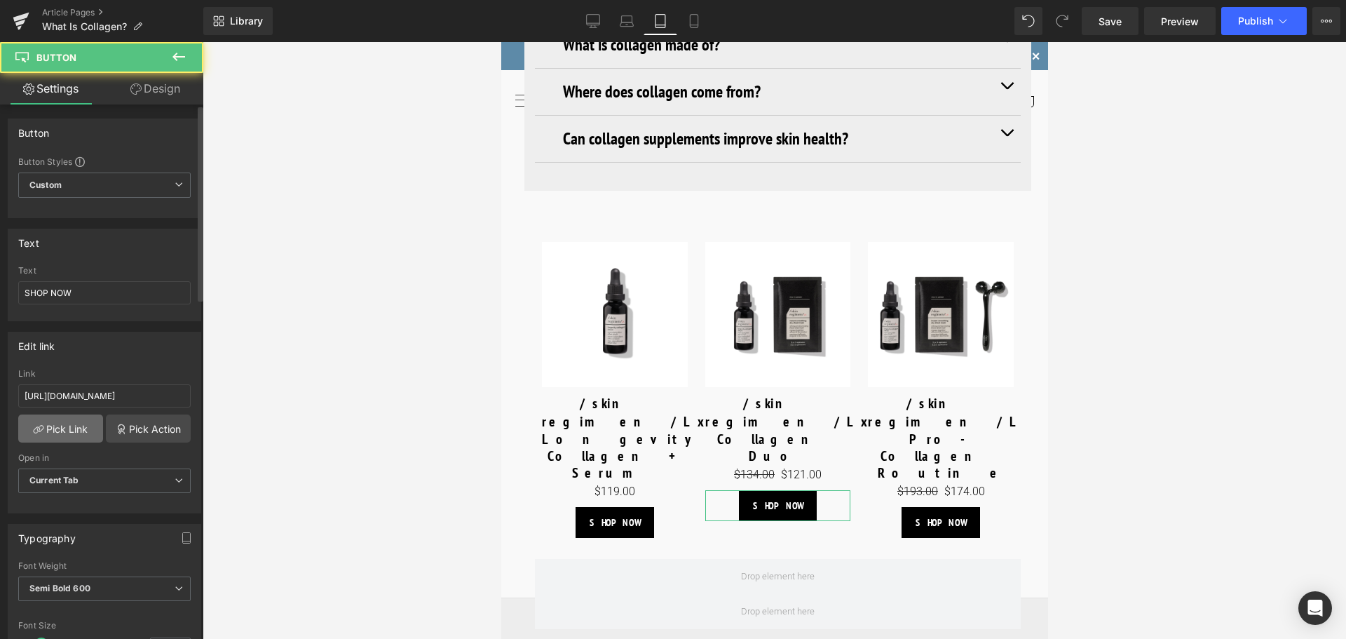
click at [58, 434] on link "Pick Link" at bounding box center [60, 428] width 85 height 28
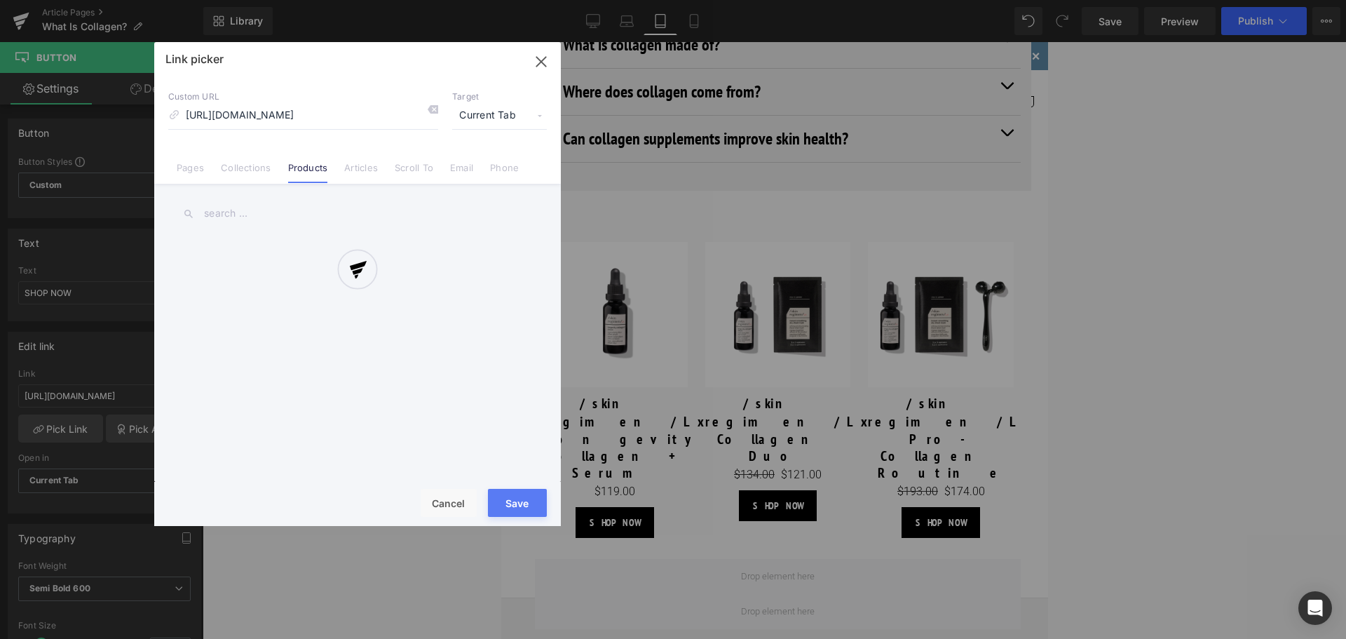
scroll to position [0, 129]
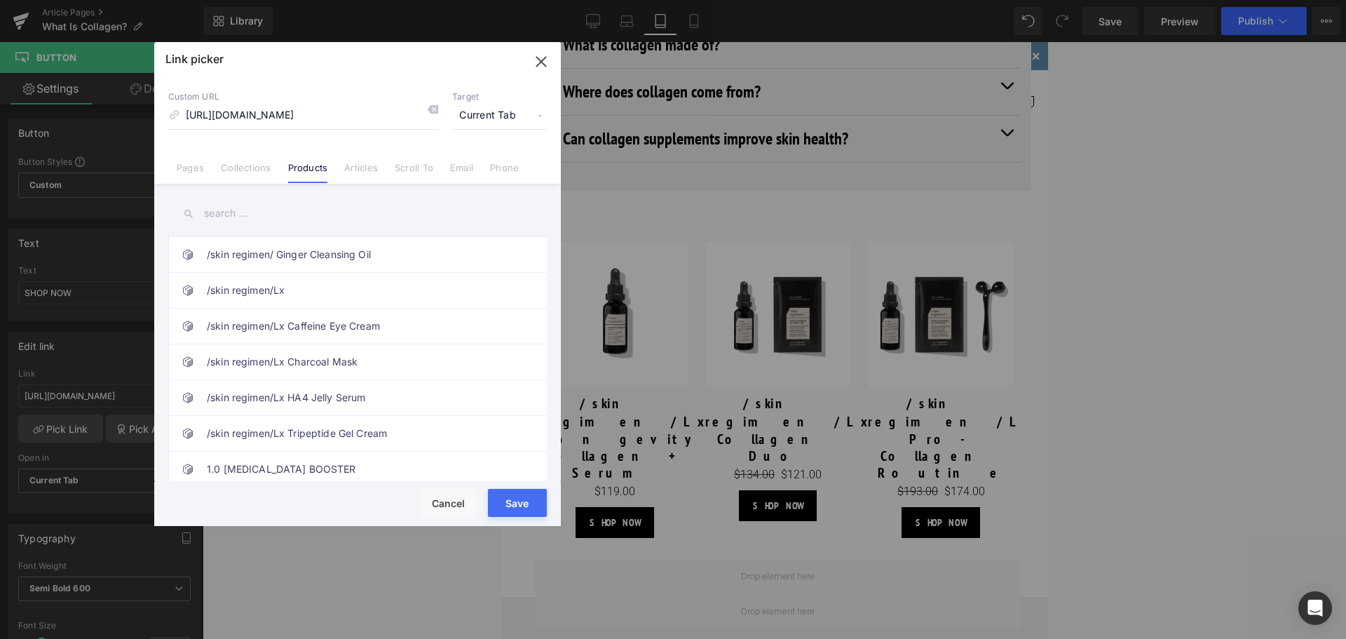
click at [281, 217] on input "text" at bounding box center [357, 214] width 379 height 32
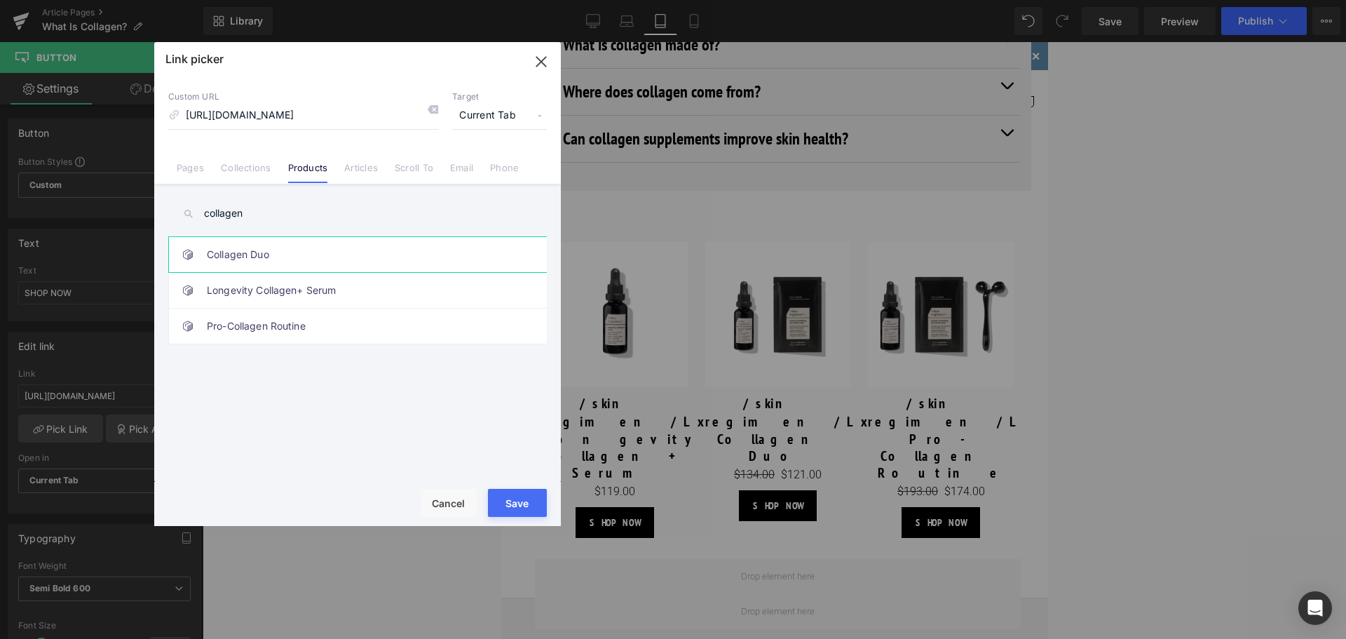
type input "collagen"
click at [276, 262] on link "Collagen Duo" at bounding box center [361, 254] width 309 height 35
click at [504, 499] on button "Save" at bounding box center [517, 503] width 59 height 28
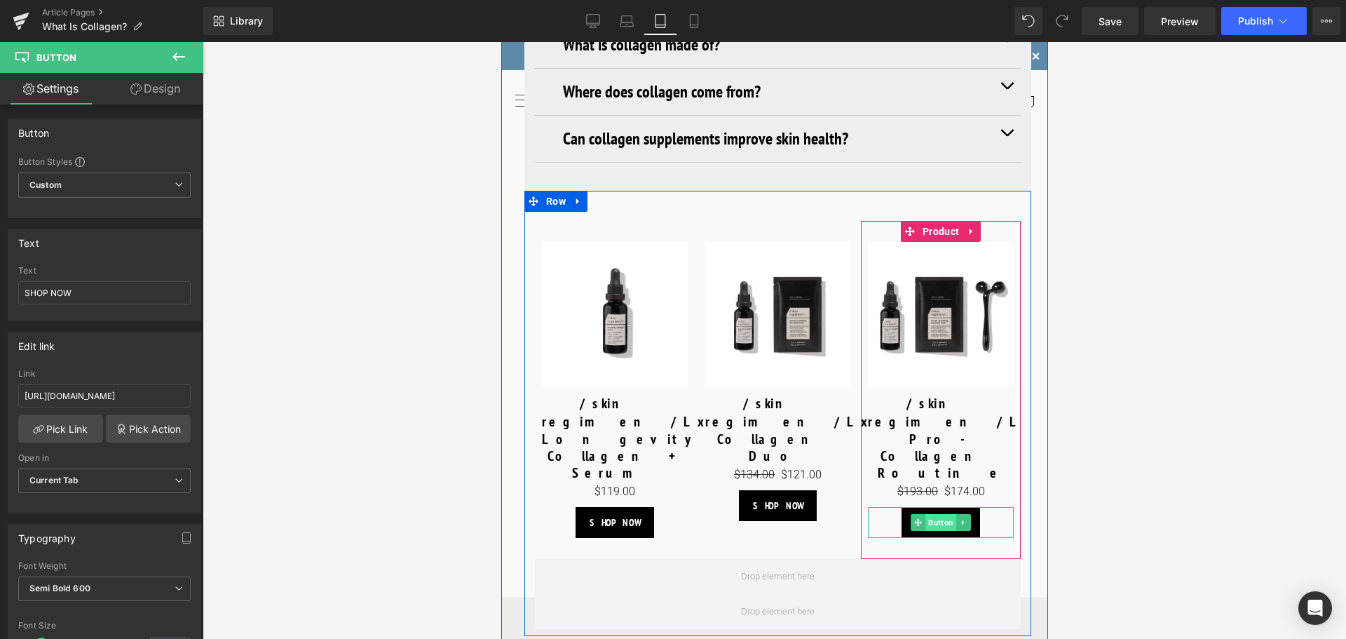
click at [941, 514] on span "Button" at bounding box center [940, 522] width 31 height 17
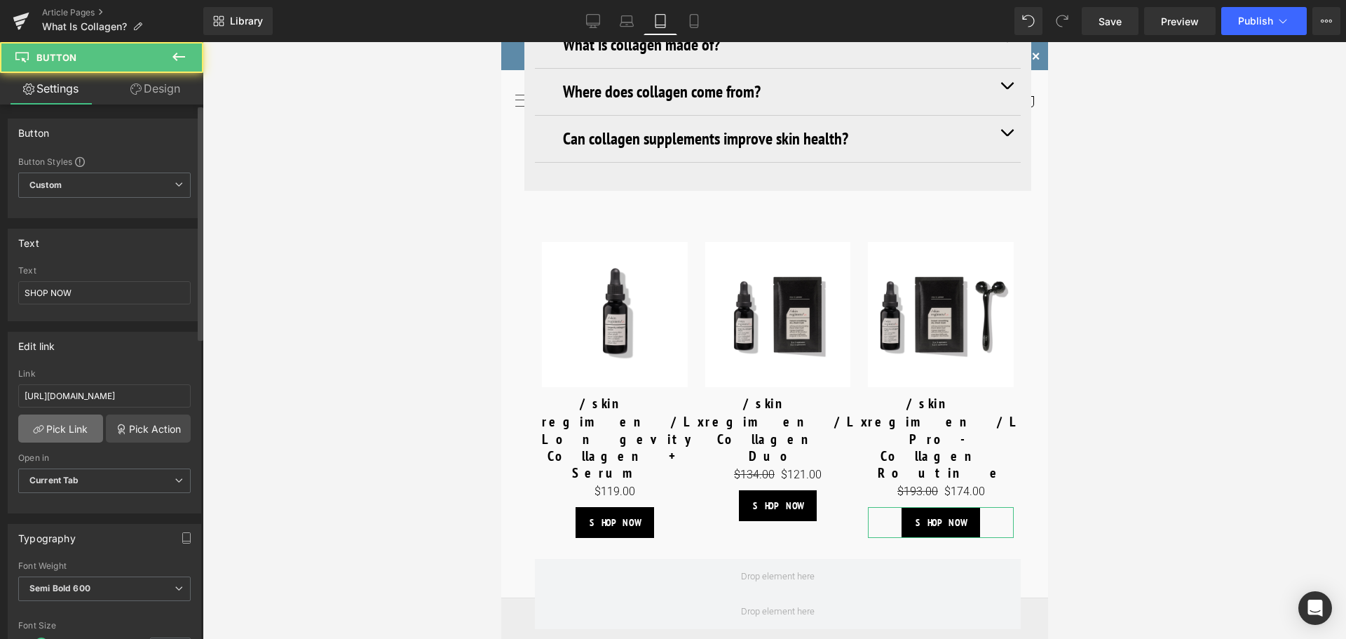
click at [74, 425] on link "Pick Link" at bounding box center [60, 428] width 85 height 28
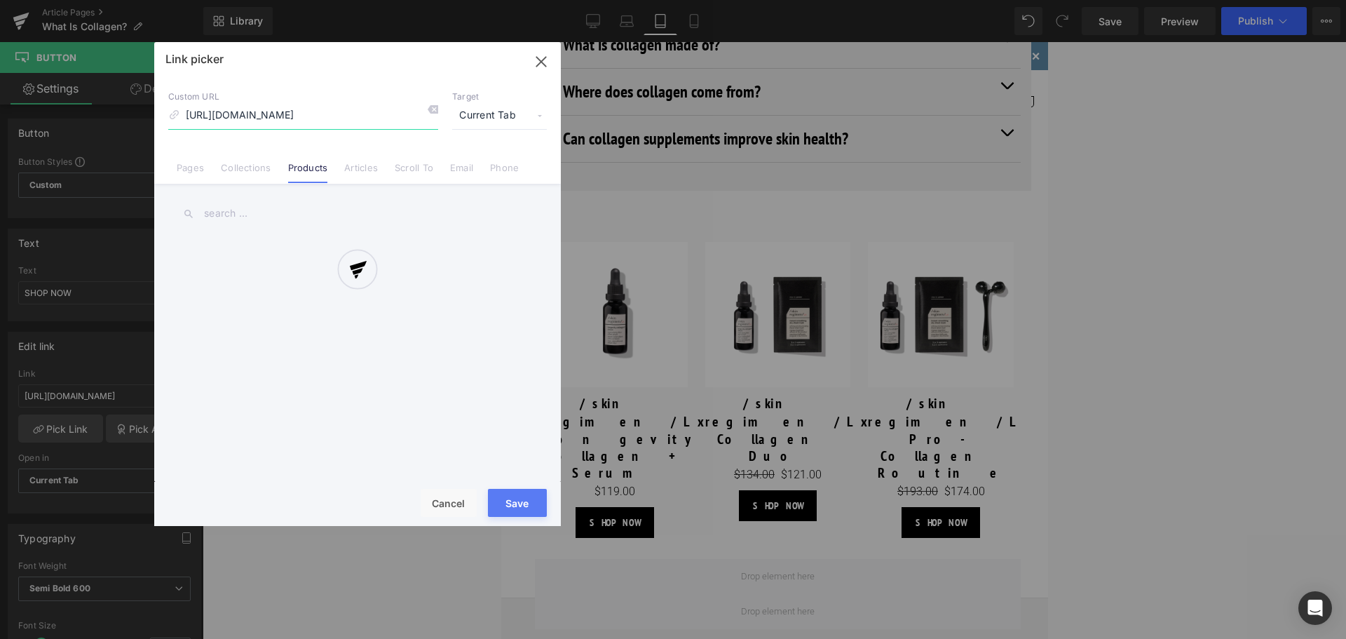
scroll to position [0, 136]
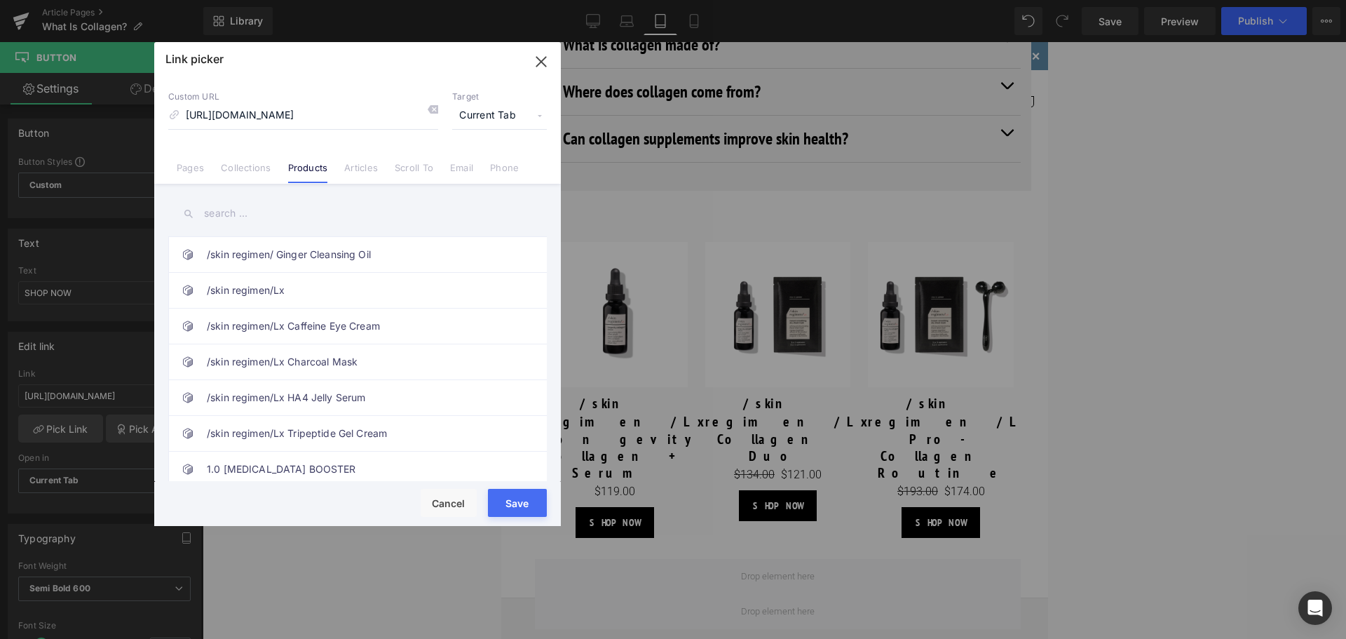
click at [240, 213] on input "text" at bounding box center [357, 214] width 379 height 32
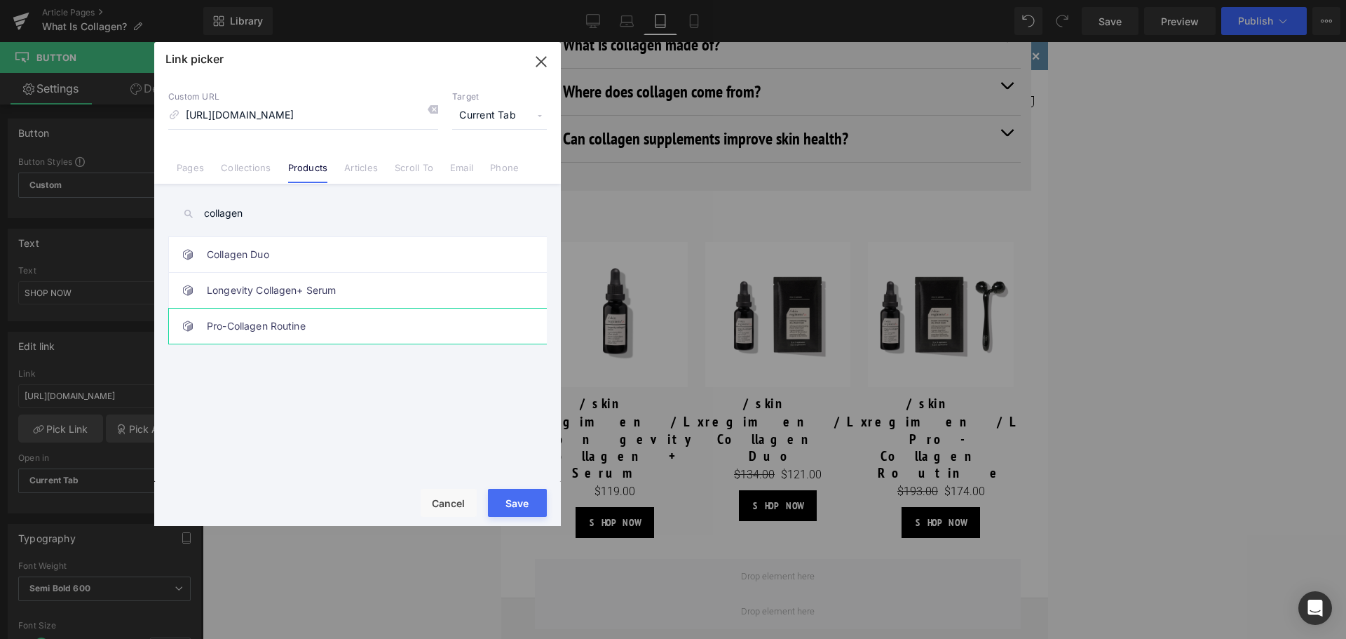
type input "collagen"
click at [247, 322] on link "Pro-Collagen Routine" at bounding box center [361, 326] width 309 height 35
click at [530, 509] on button "Save" at bounding box center [517, 503] width 59 height 28
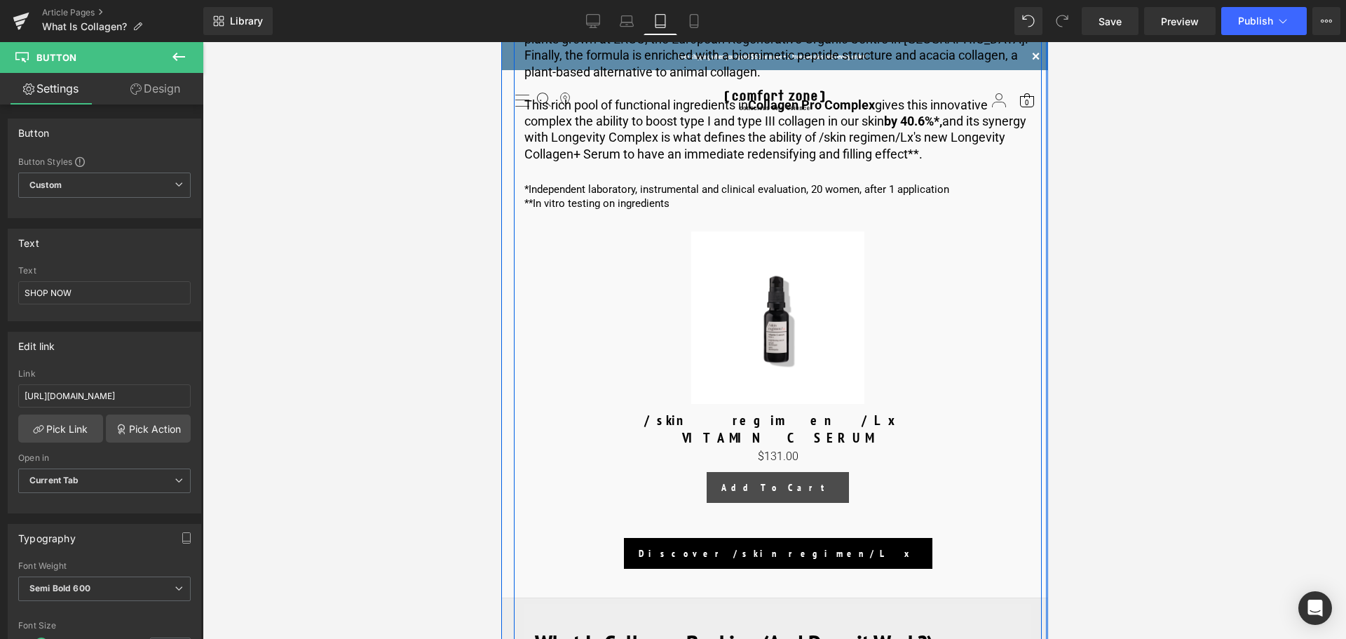
scroll to position [3787, 0]
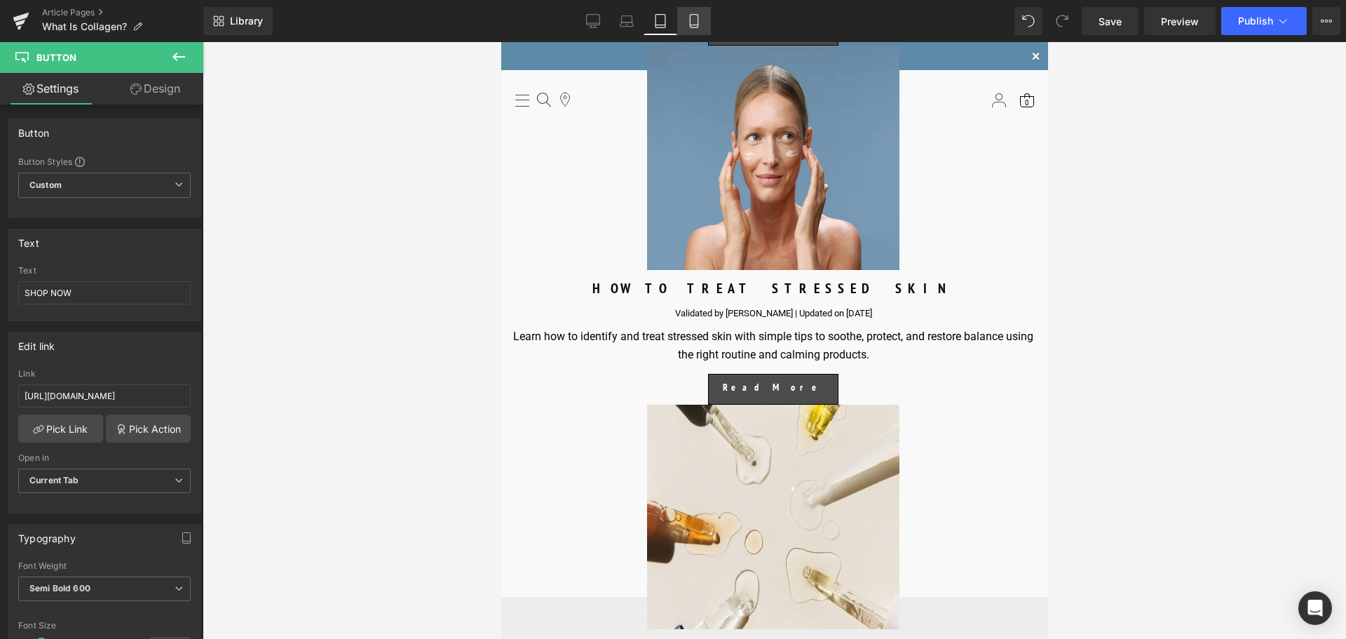
click at [703, 22] on link "Mobile" at bounding box center [694, 21] width 34 height 28
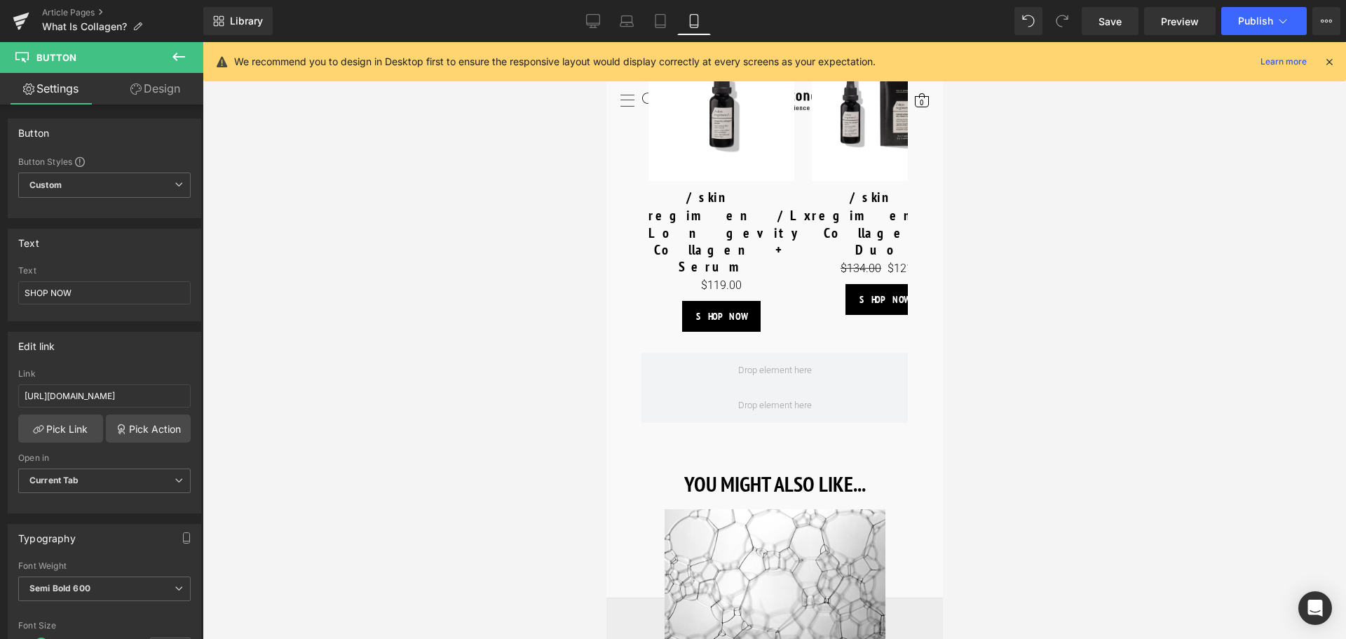
scroll to position [6158, 0]
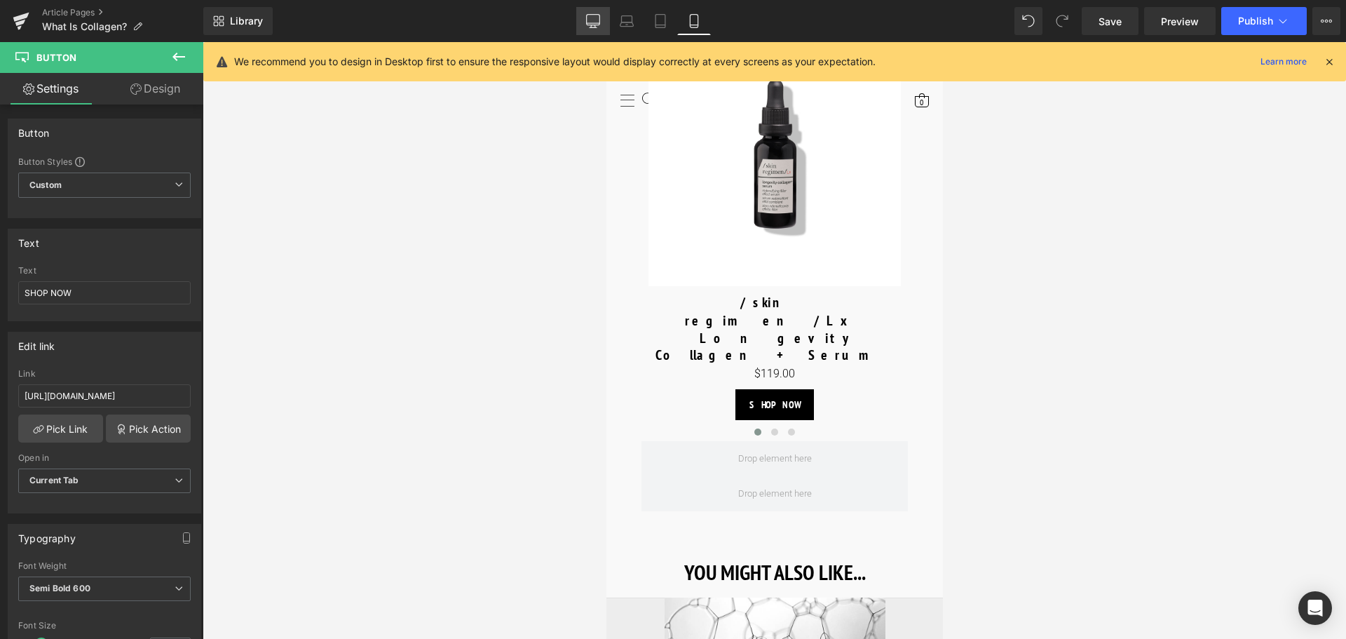
click at [586, 25] on icon at bounding box center [593, 21] width 14 height 14
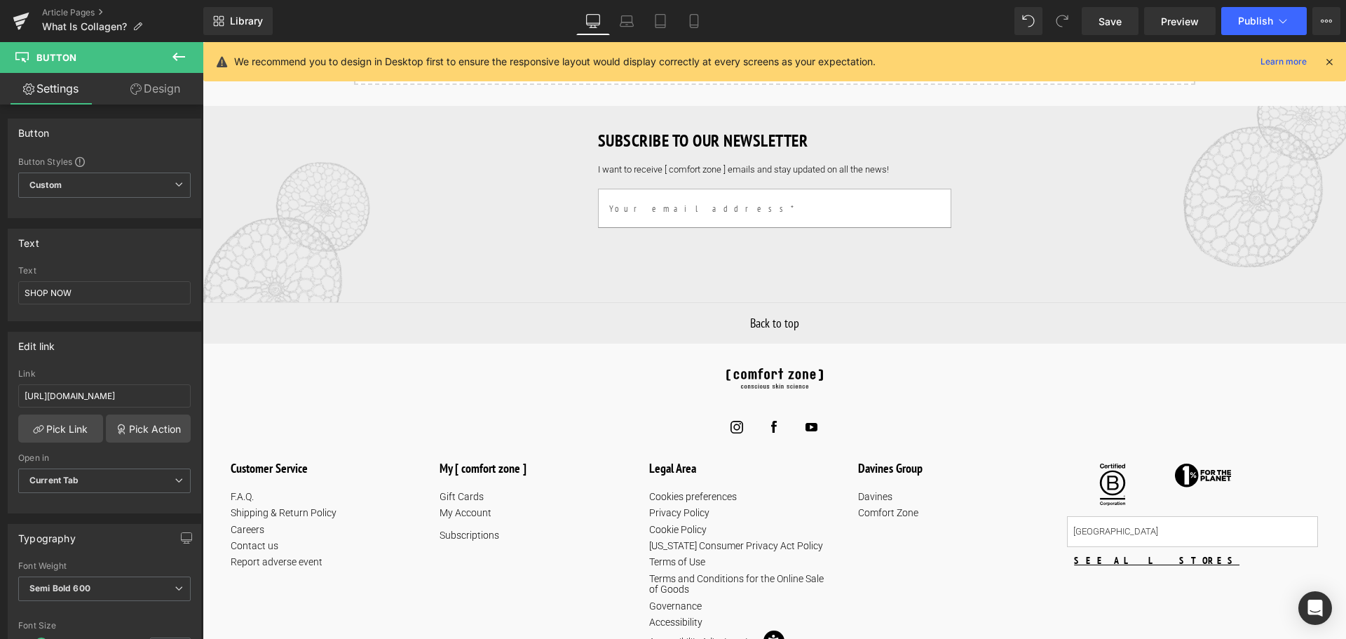
scroll to position [0, 0]
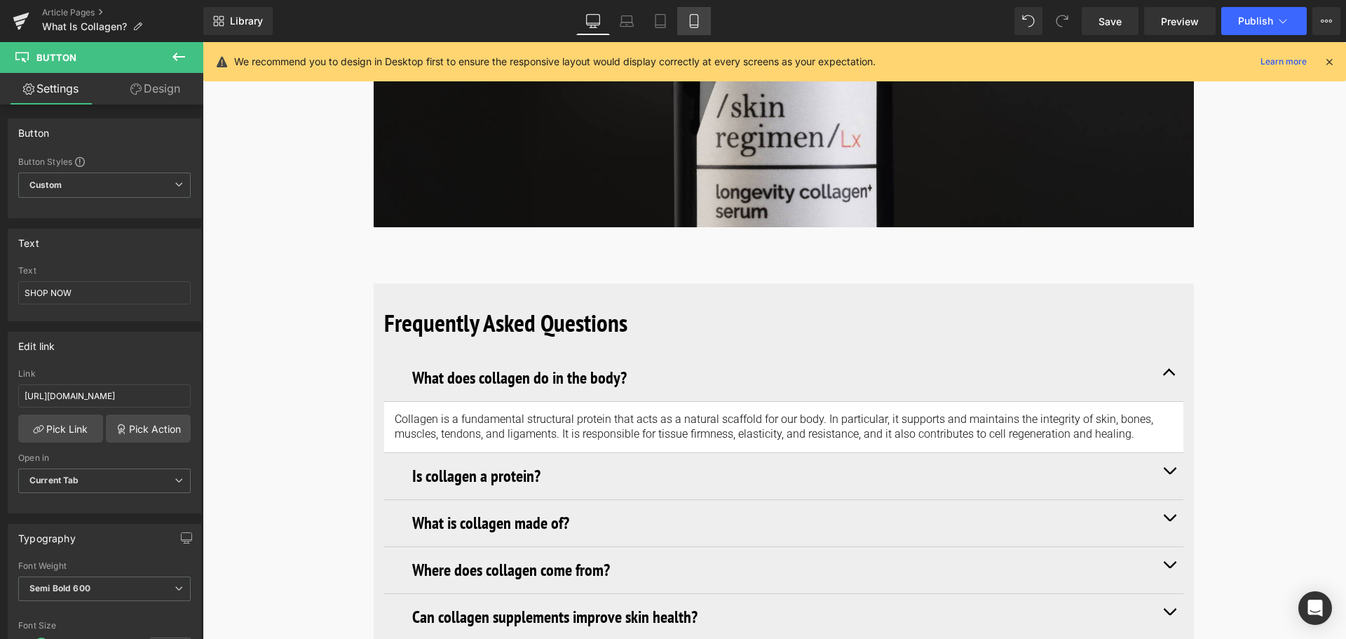
click at [698, 25] on icon at bounding box center [694, 25] width 8 height 0
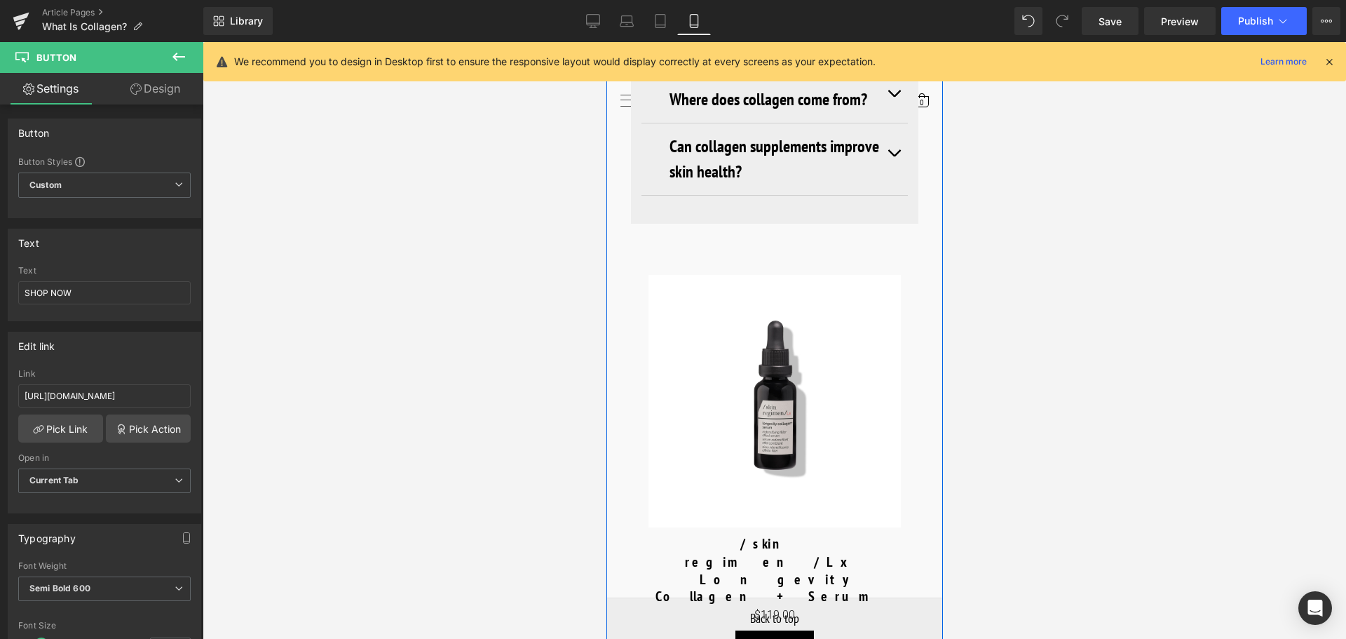
scroll to position [5915, 0]
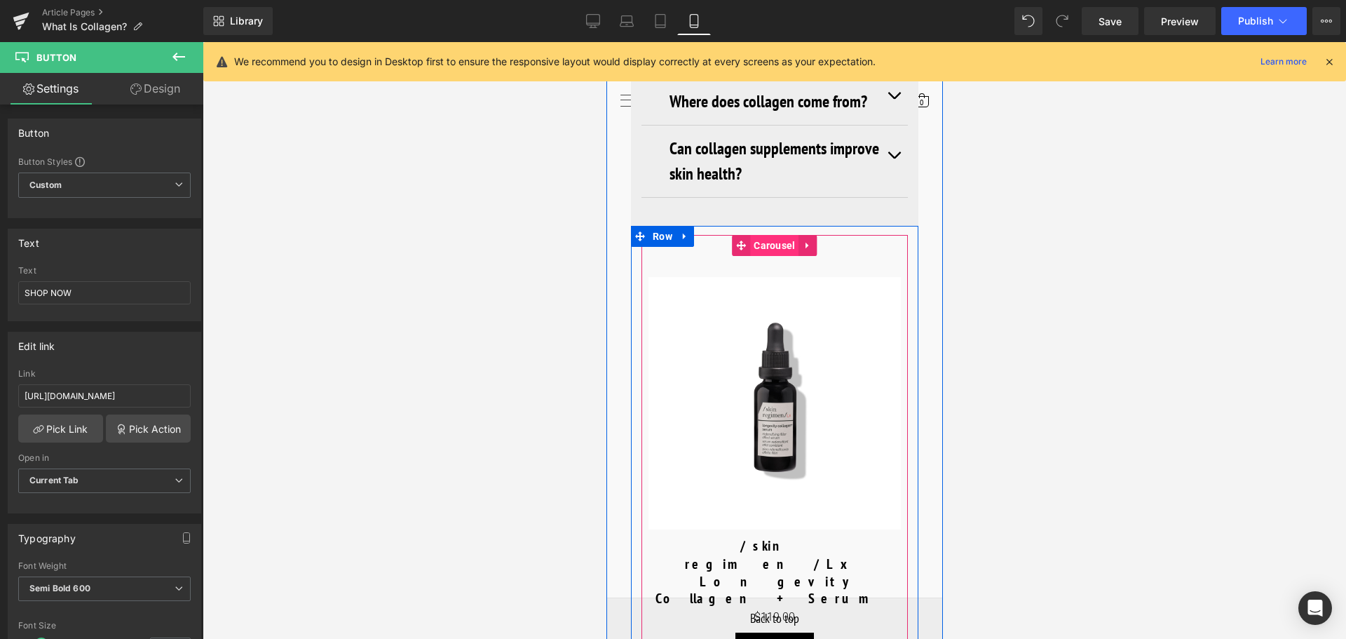
click at [773, 242] on span "Carousel" at bounding box center [774, 245] width 48 height 21
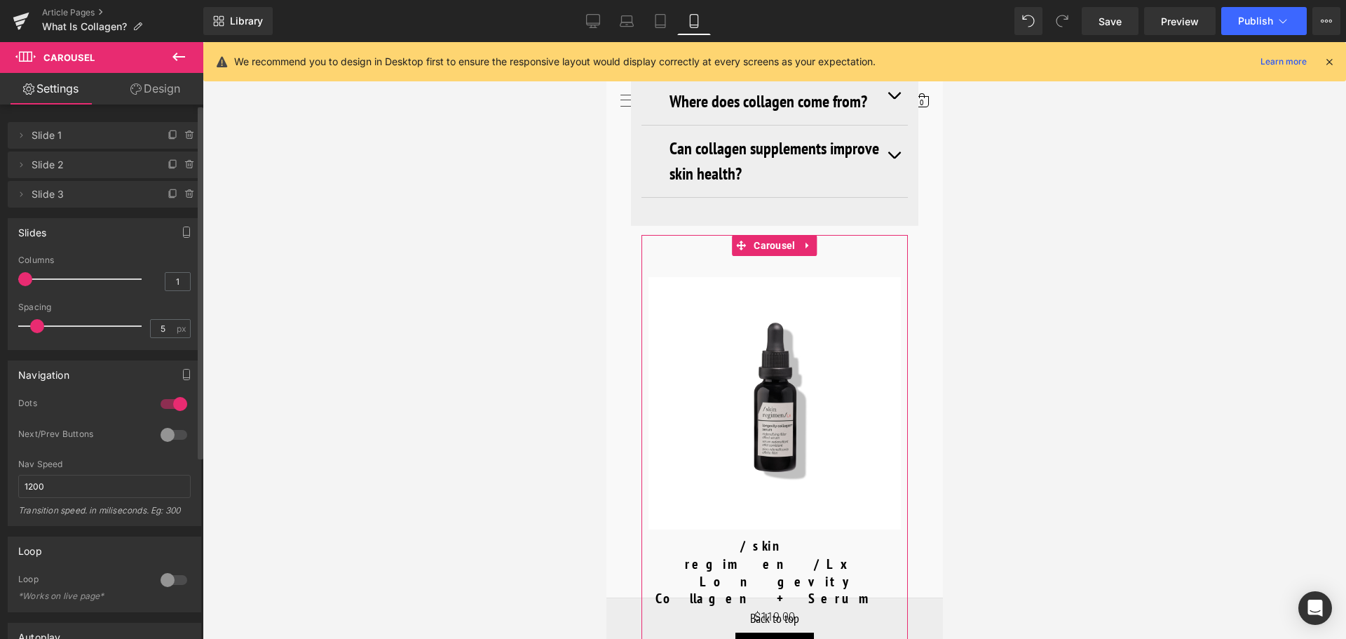
click at [165, 433] on div at bounding box center [174, 435] width 34 height 22
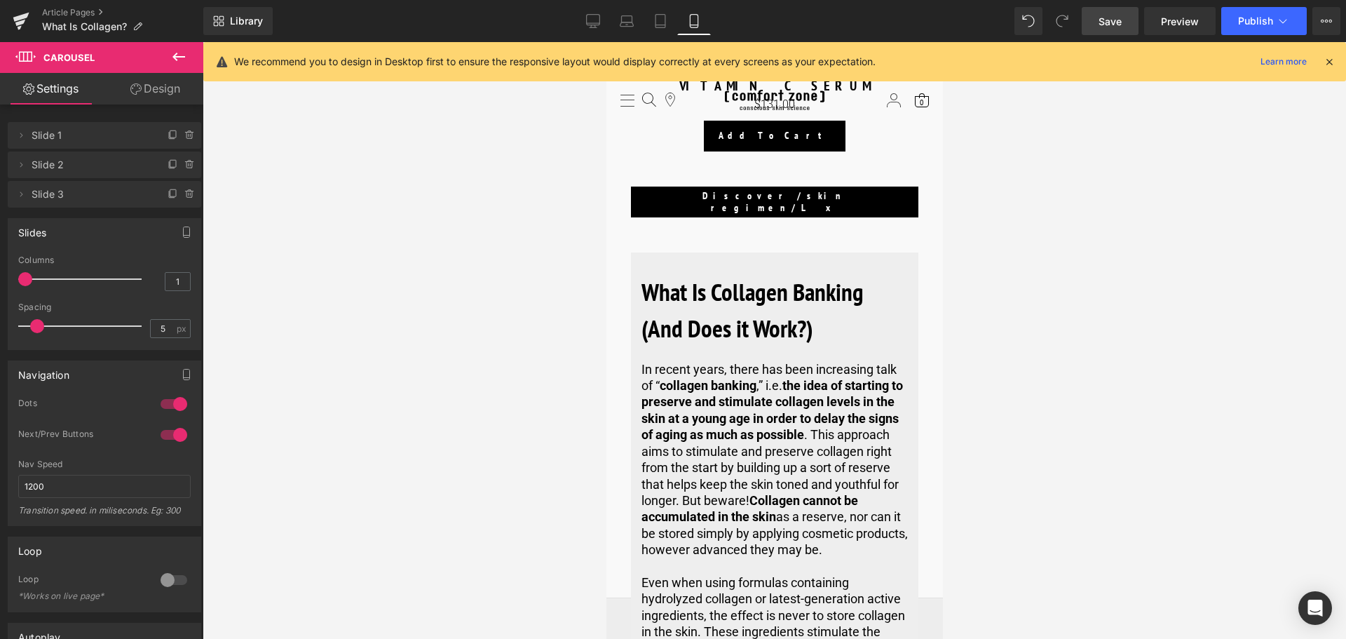
scroll to position [4372, 0]
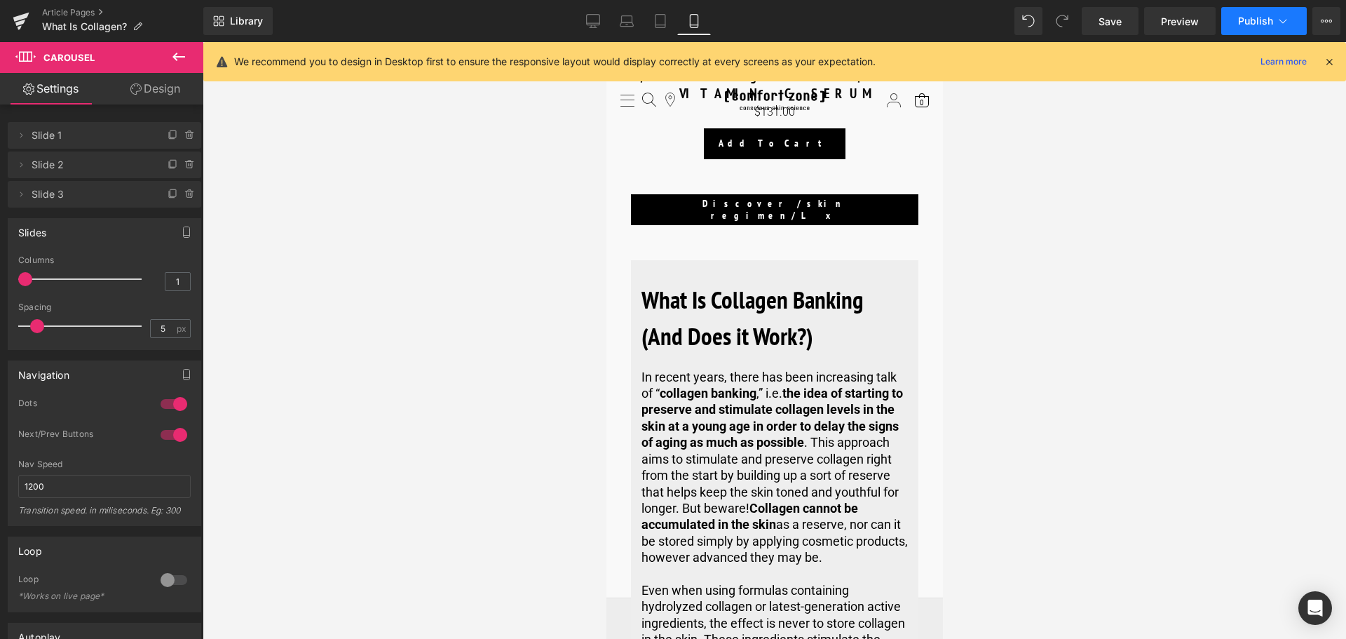
click at [1276, 32] on button "Publish" at bounding box center [1265, 21] width 86 height 28
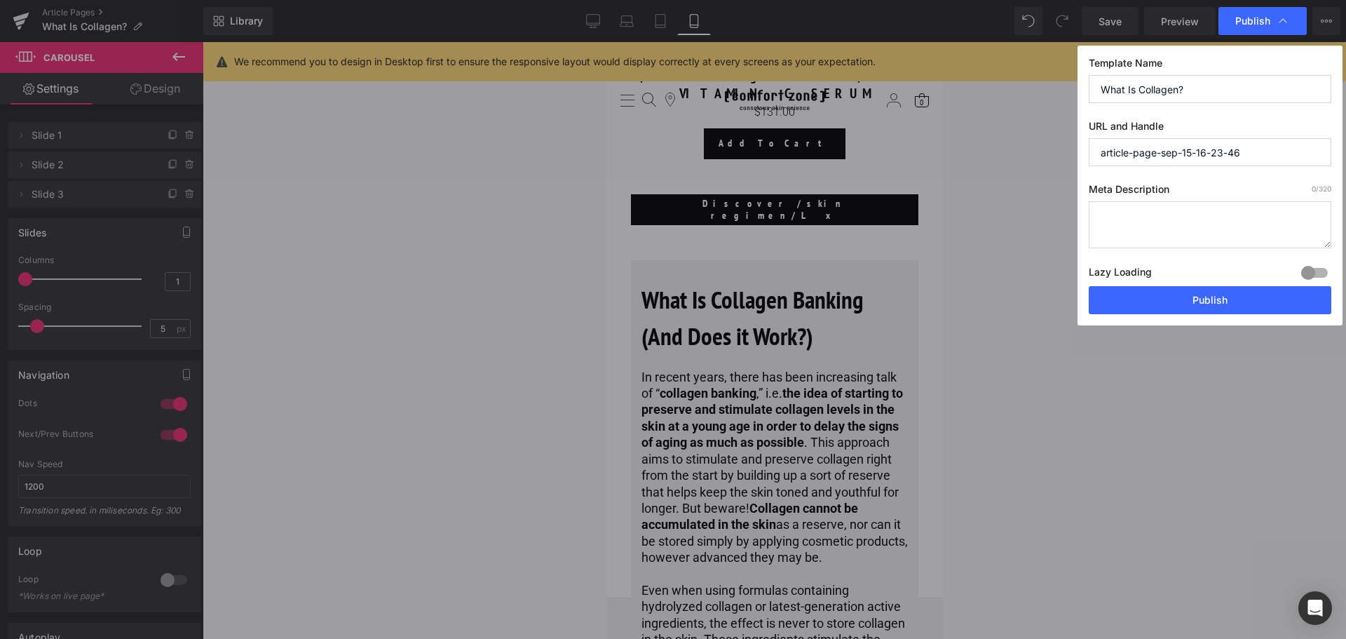
click at [1188, 151] on input "article-page-sep-15-16-23-46" at bounding box center [1210, 152] width 243 height 28
paste input "what-is-collagen"
type input "what-is-collagen"
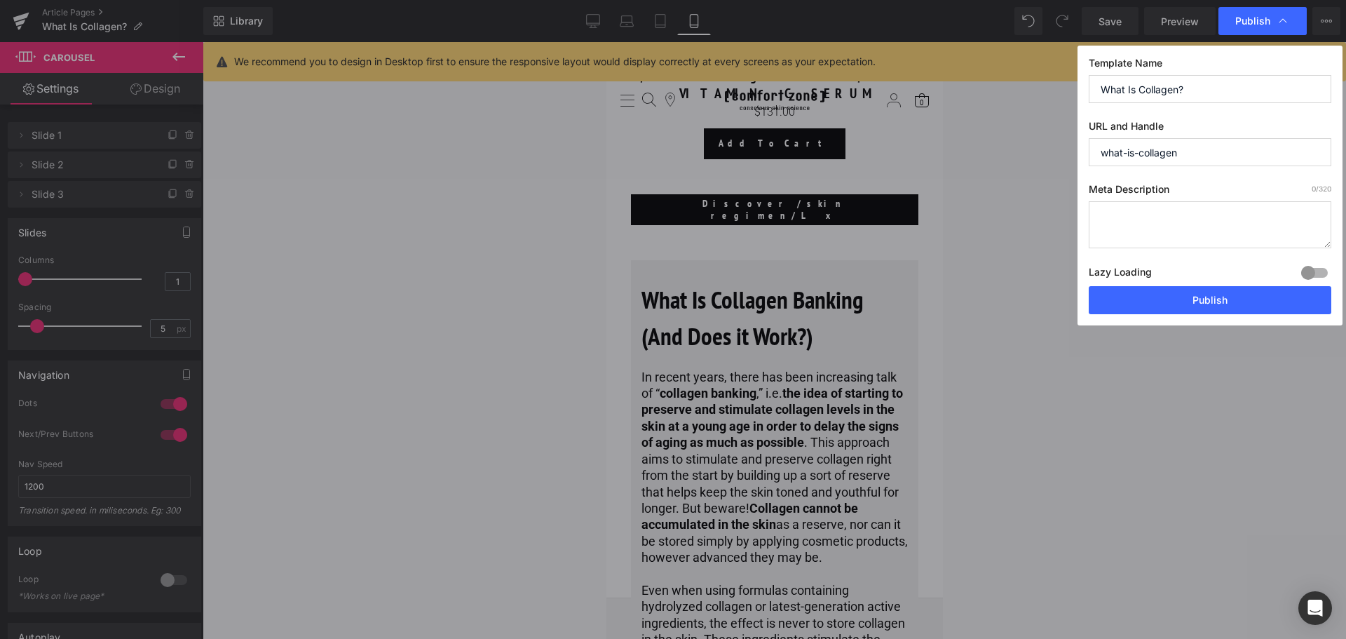
click at [1237, 226] on textarea at bounding box center [1210, 224] width 243 height 47
paste textarea "Collagen is the ingredient that keeps your skin strong and smooth. Discover how…"
type textarea "Collagen is the ingredient that keeps your skin strong and smooth. Discover how…"
click at [1293, 269] on div at bounding box center [1311, 275] width 41 height 18
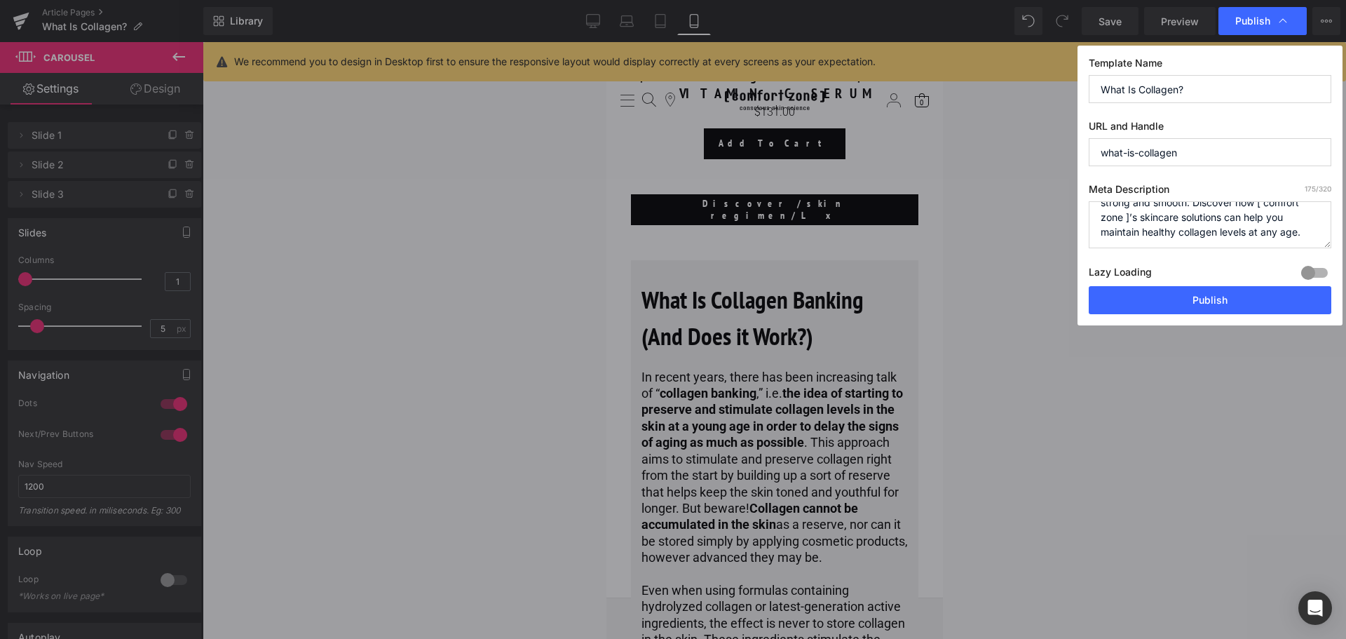
click at [1308, 271] on div at bounding box center [1315, 273] width 34 height 22
drag, startPoint x: 1238, startPoint y: 295, endPoint x: 190, endPoint y: 104, distance: 1065.5
click at [1238, 295] on button "Publish" at bounding box center [1210, 300] width 243 height 28
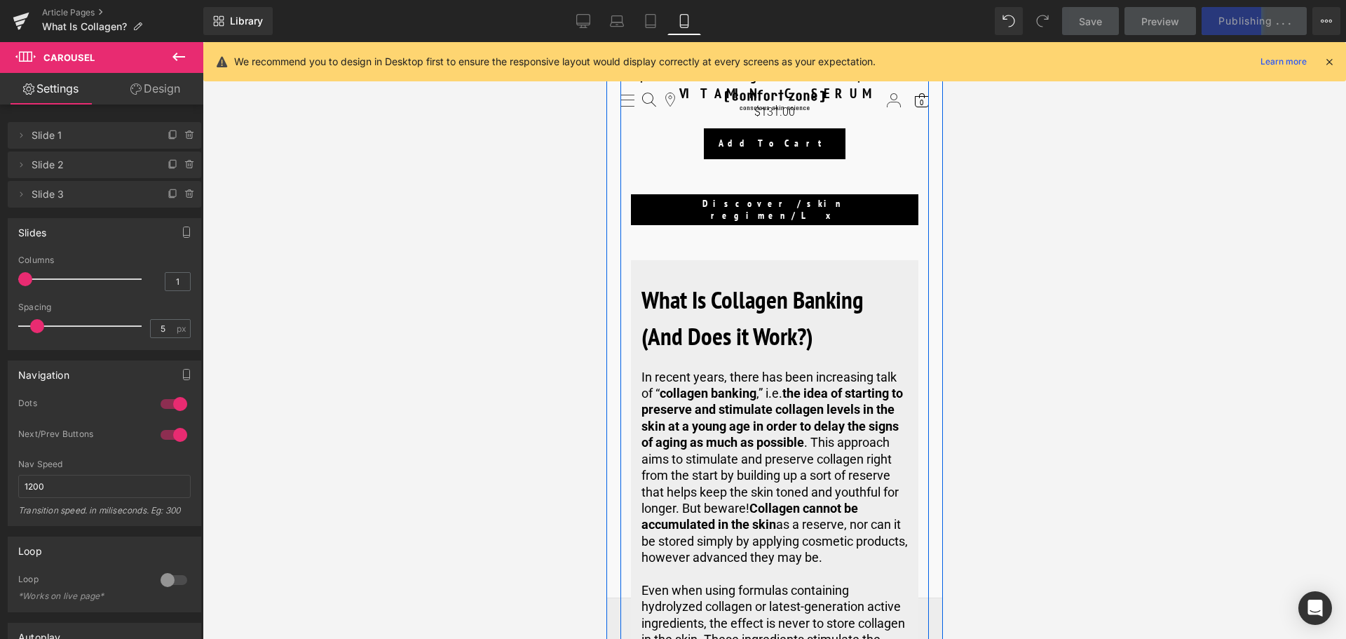
scroll to position [4443, 0]
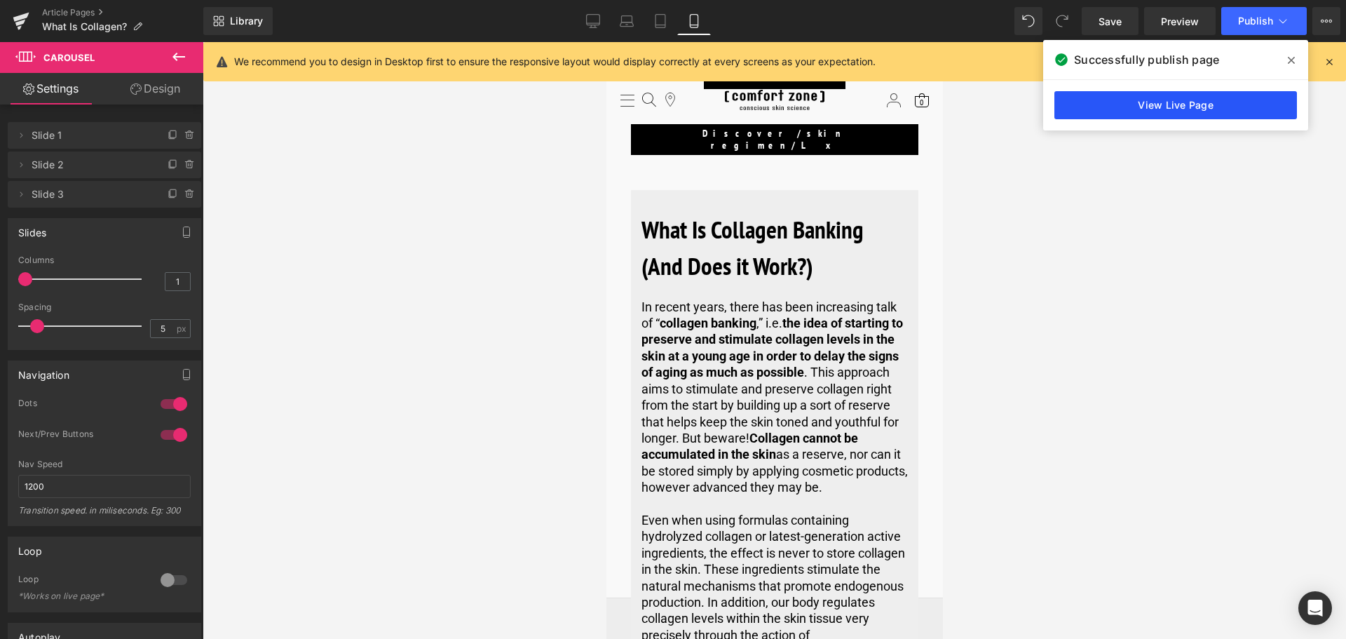
click at [1194, 108] on link "View Live Page" at bounding box center [1176, 105] width 243 height 28
